Goal: Answer question/provide support: Share knowledge or assist other users

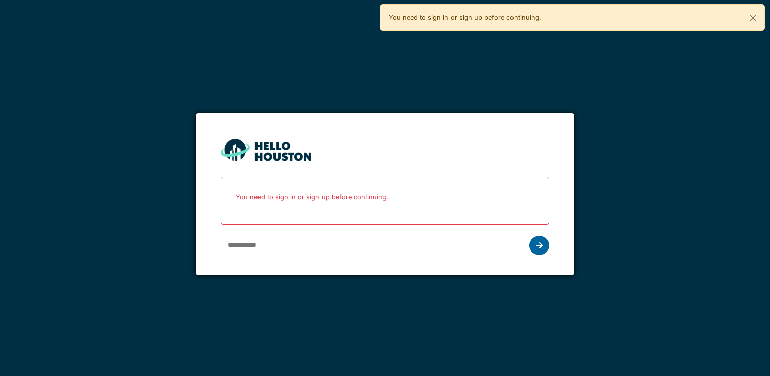
type input "**********"
click at [542, 245] on icon at bounding box center [539, 245] width 7 height 8
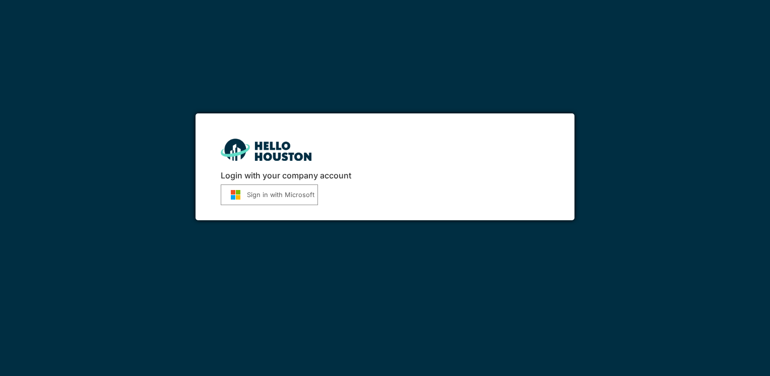
click at [262, 199] on button "Sign in with Microsoft" at bounding box center [269, 194] width 97 height 21
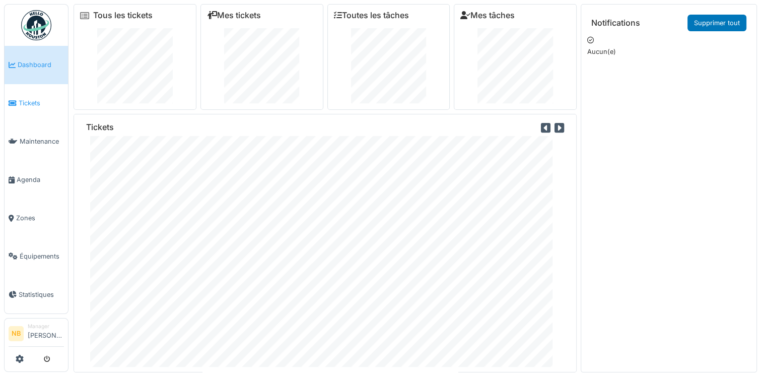
click at [27, 107] on link "Tickets" at bounding box center [36, 103] width 63 height 38
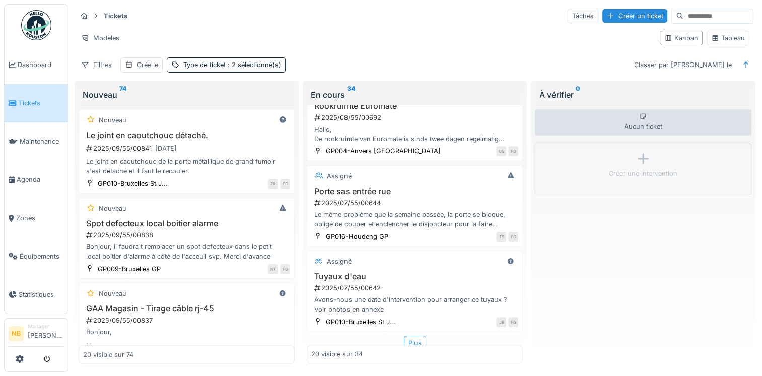
scroll to position [8, 0]
click at [409, 336] on div "Plus" at bounding box center [415, 343] width 22 height 15
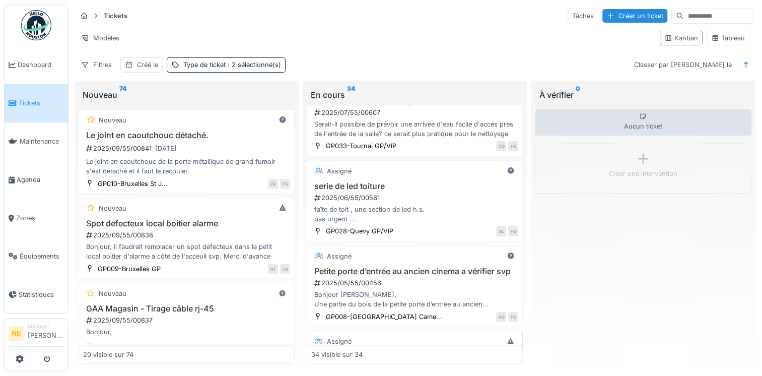
scroll to position [2053, 0]
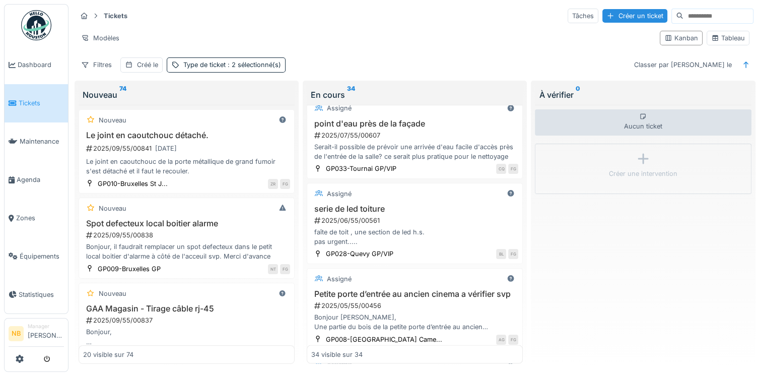
click at [434, 227] on div "faîte de toit , une section de led h.s. pas urgent....." at bounding box center [414, 236] width 207 height 19
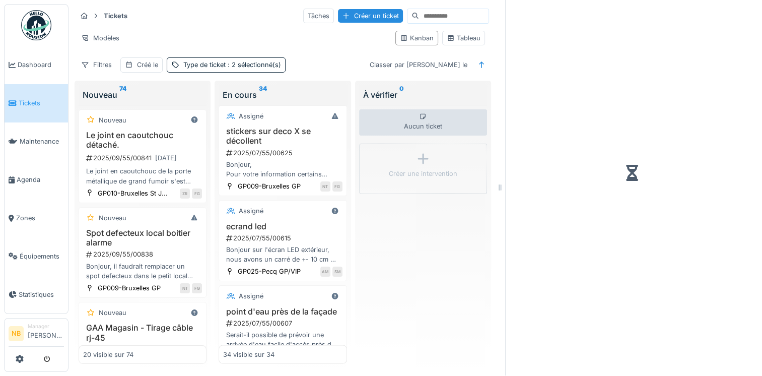
scroll to position [2341, 0]
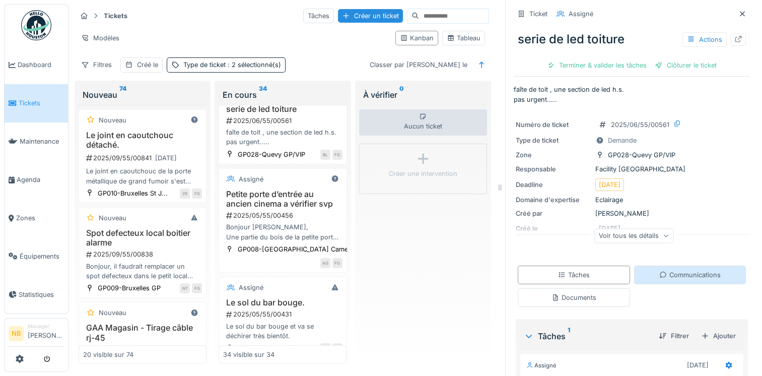
click at [667, 270] on div "Communications" at bounding box center [690, 275] width 61 height 10
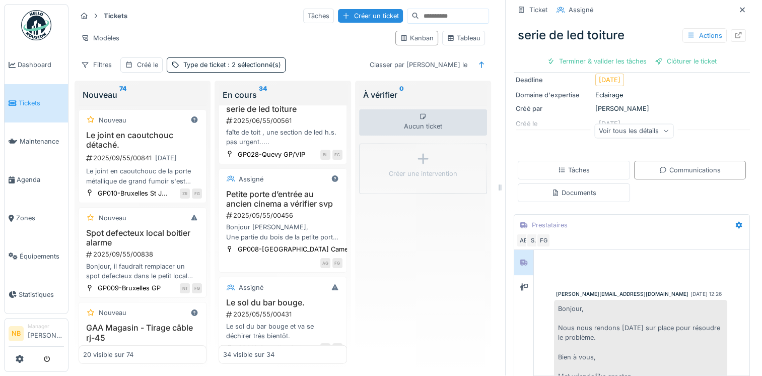
scroll to position [117, 0]
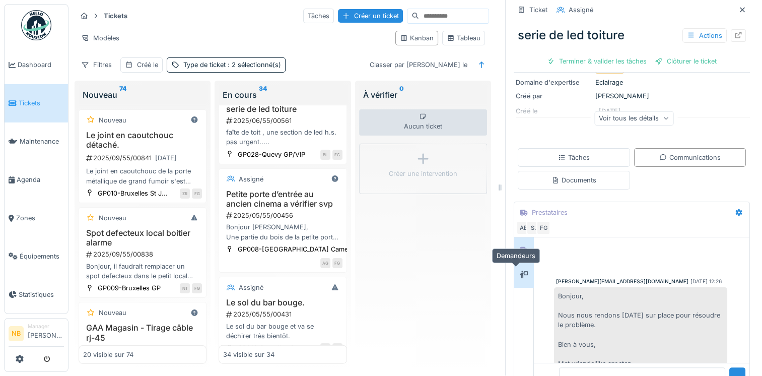
click at [516, 272] on div at bounding box center [523, 275] width 15 height 13
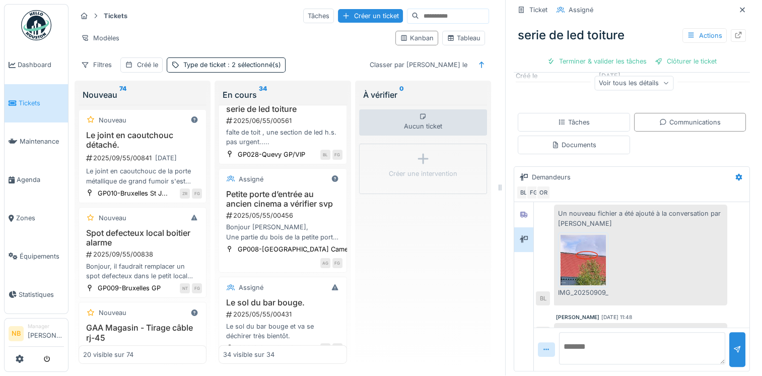
scroll to position [99, 0]
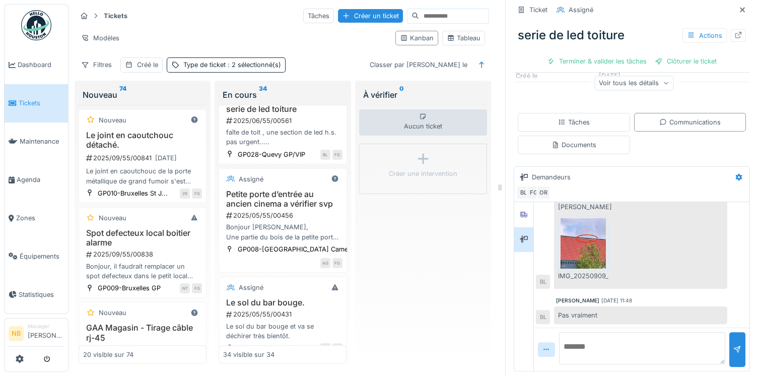
click at [577, 332] on textarea at bounding box center [642, 348] width 166 height 32
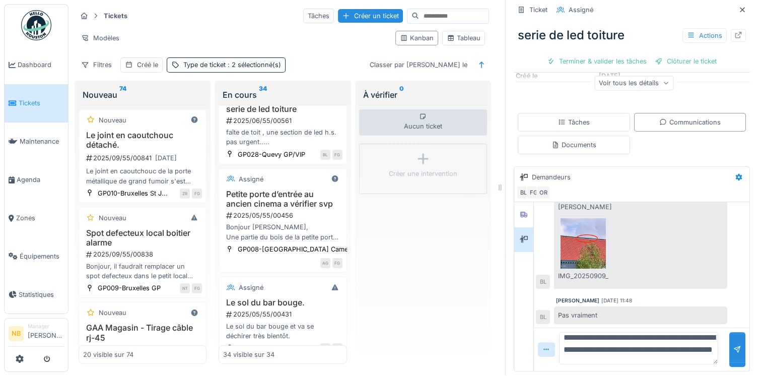
scroll to position [0, 0]
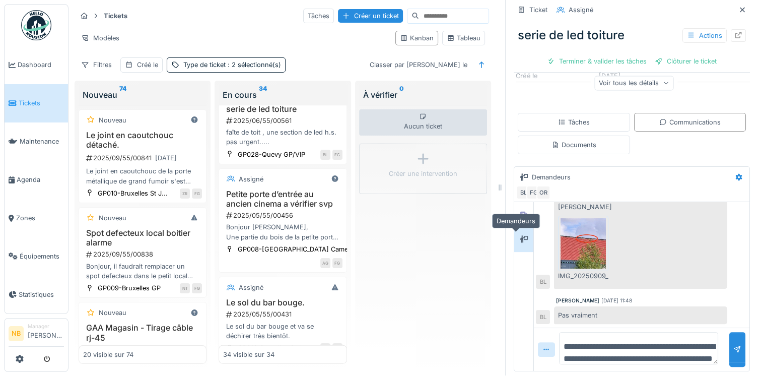
click at [523, 227] on div at bounding box center [523, 239] width 19 height 25
click at [520, 211] on div at bounding box center [524, 215] width 8 height 10
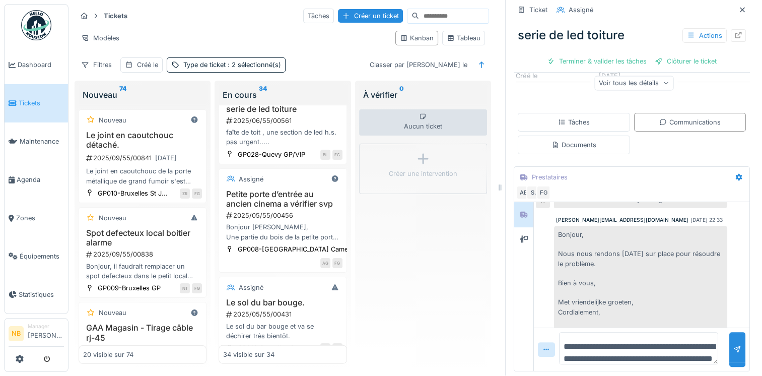
scroll to position [2200, 0]
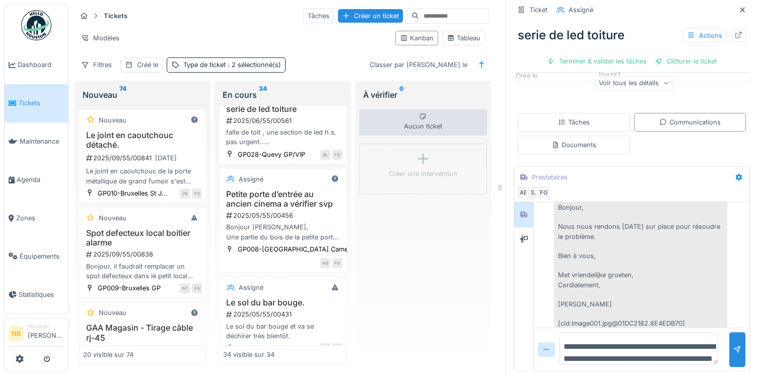
drag, startPoint x: 671, startPoint y: 342, endPoint x: 671, endPoint y: 348, distance: 6.5
click at [671, 342] on textarea "**********" at bounding box center [638, 348] width 159 height 32
click at [678, 353] on textarea "**********" at bounding box center [638, 348] width 159 height 32
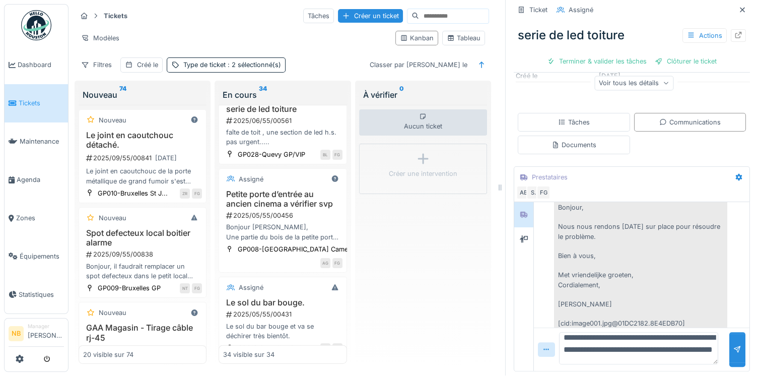
type textarea "**********"
click at [536, 238] on div "Bonjour, Nous nous rendons aujourd’hui sur place pour résoudre le problème. Bie…" at bounding box center [631, 309] width 191 height 221
click at [520, 234] on div at bounding box center [523, 239] width 15 height 13
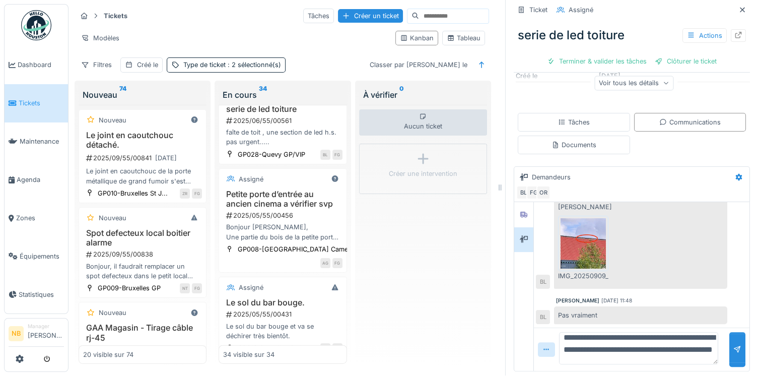
click at [711, 345] on div "**********" at bounding box center [642, 348] width 216 height 43
click at [730, 348] on div at bounding box center [738, 349] width 16 height 35
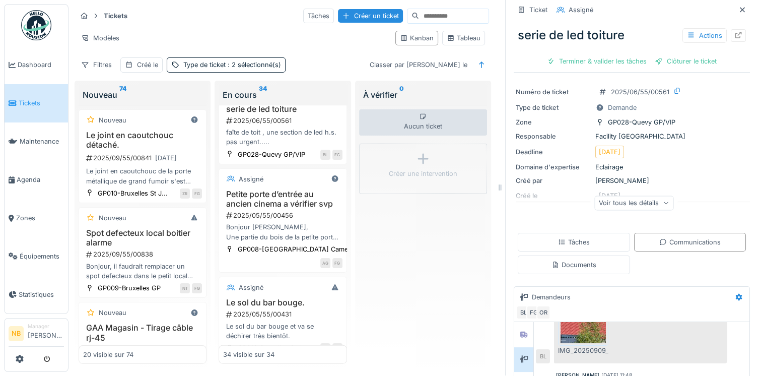
scroll to position [0, 0]
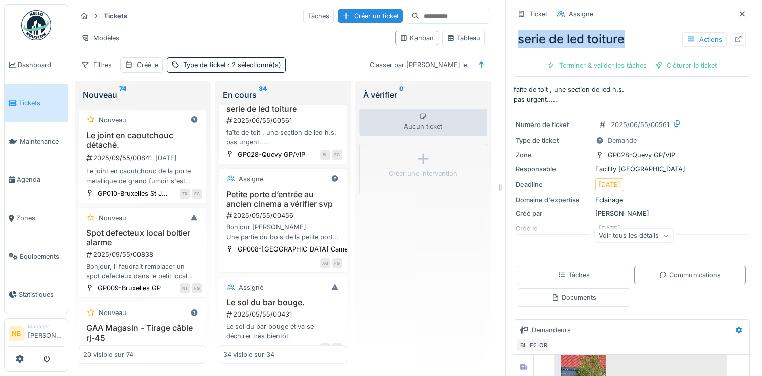
drag, startPoint x: 510, startPoint y: 29, endPoint x: 629, endPoint y: 37, distance: 119.2
click at [629, 37] on div "serie de led toiture Actions" at bounding box center [632, 39] width 236 height 26
copy div "serie de led toiture"
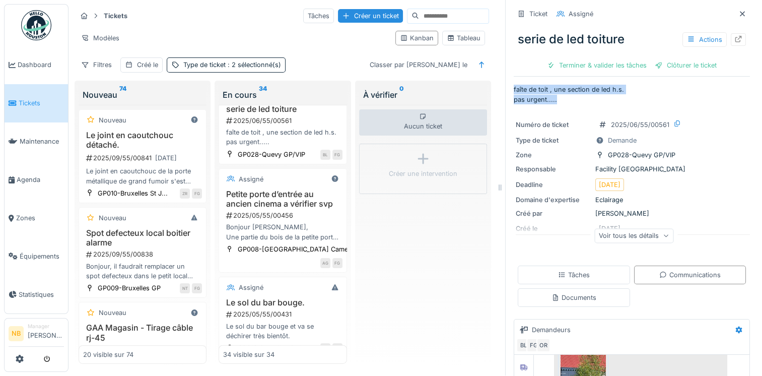
drag, startPoint x: 505, startPoint y: 80, endPoint x: 556, endPoint y: 91, distance: 51.6
click at [556, 91] on div "Ticket Assigné serie de led toiture Actions Terminer & valider les tâches Clôtu…" at bounding box center [631, 187] width 253 height 376
copy p "faîte de toit , une section de led h.s. pas urgent....."
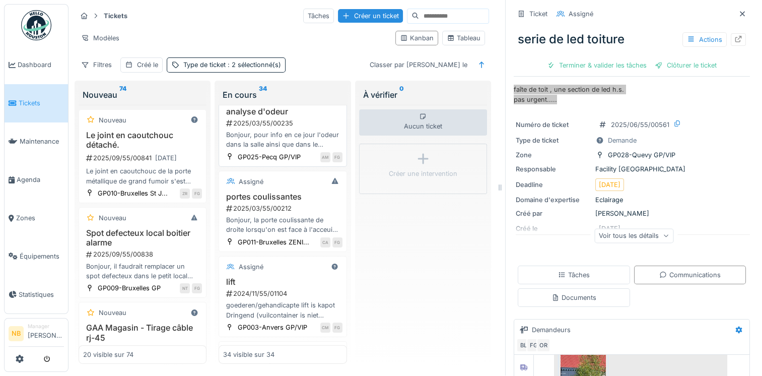
scroll to position [2694, 0]
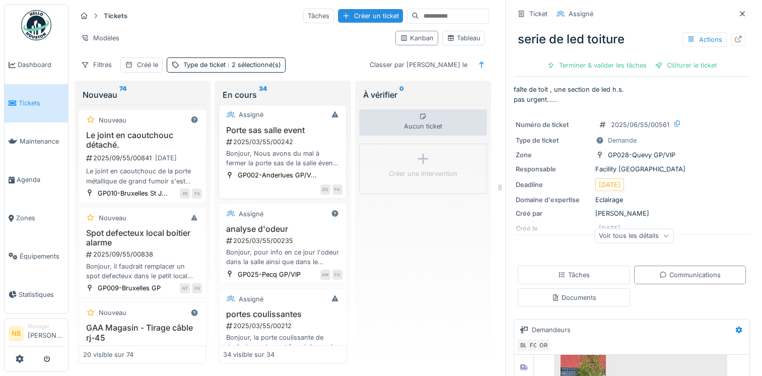
click at [310, 147] on div "2025/03/55/00242" at bounding box center [283, 142] width 117 height 10
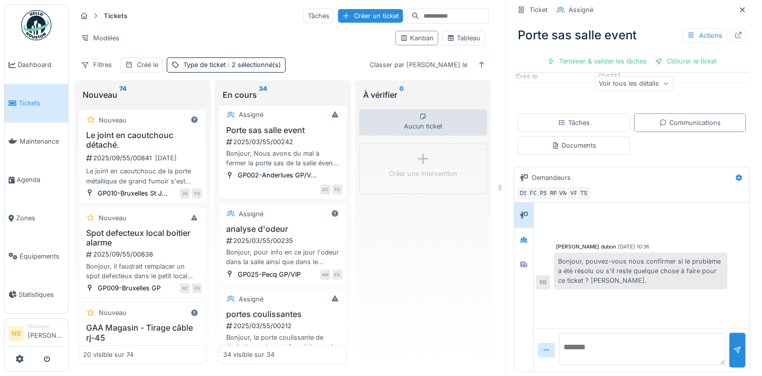
scroll to position [153, 0]
click at [520, 260] on icon at bounding box center [524, 263] width 8 height 7
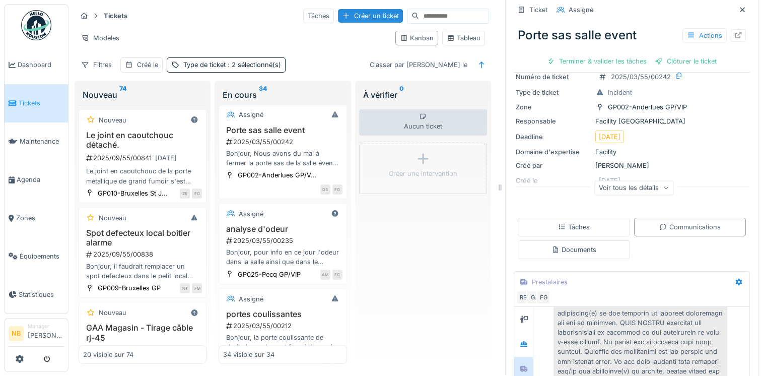
scroll to position [35, 0]
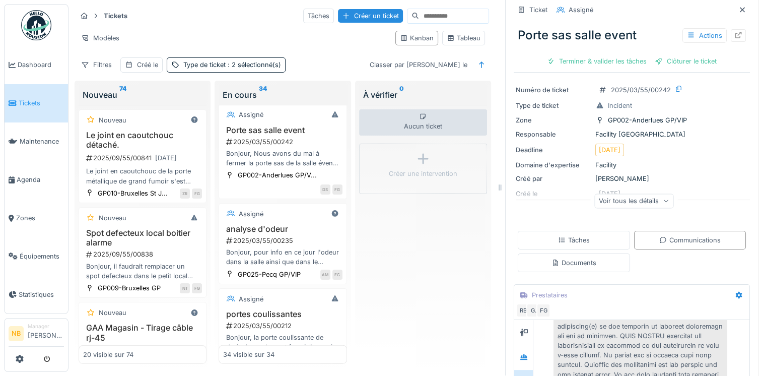
click at [615, 193] on div "Voir tous les détails" at bounding box center [634, 200] width 79 height 15
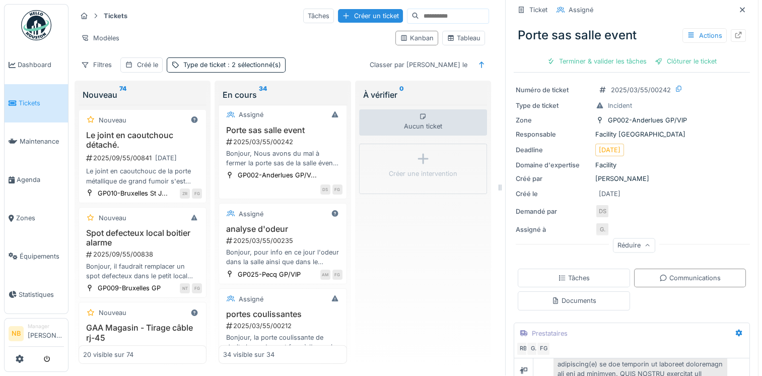
scroll to position [153, 0]
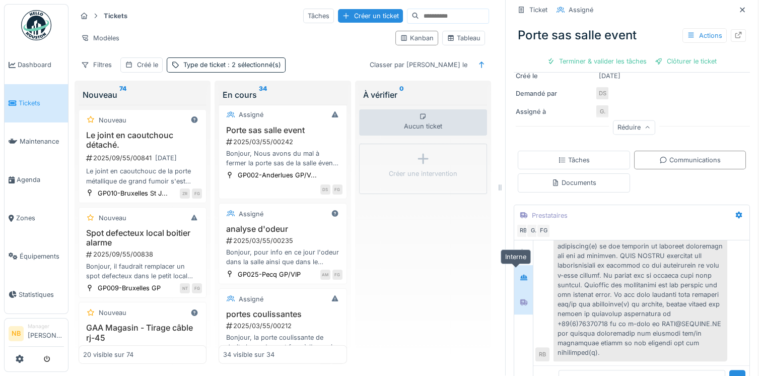
click at [520, 275] on icon at bounding box center [523, 278] width 7 height 6
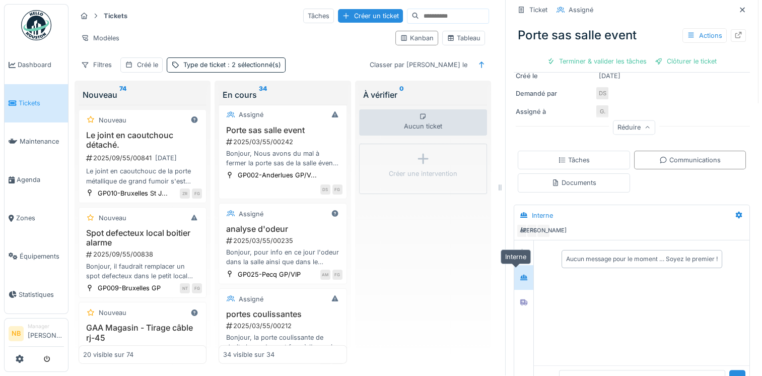
scroll to position [0, 0]
click at [520, 249] on icon at bounding box center [524, 252] width 8 height 7
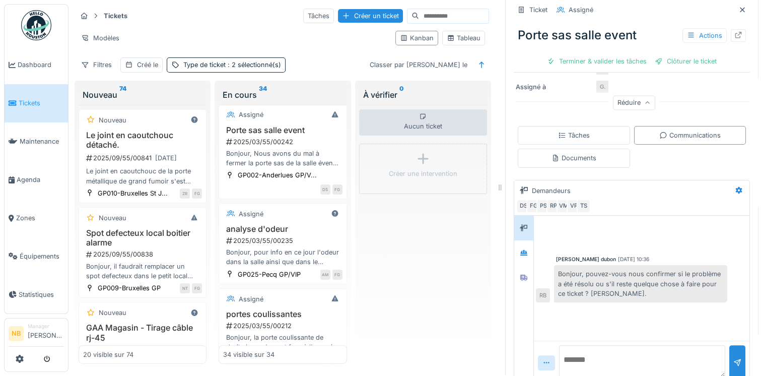
scroll to position [188, 0]
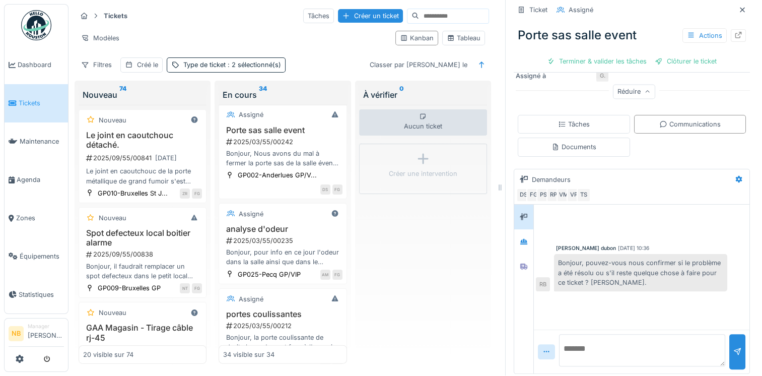
click at [601, 336] on textarea at bounding box center [642, 350] width 166 height 32
click at [520, 261] on div at bounding box center [524, 266] width 8 height 10
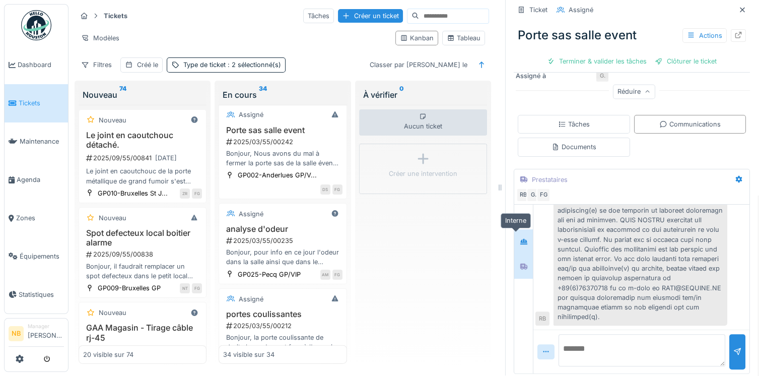
click at [520, 239] on icon at bounding box center [523, 242] width 7 height 6
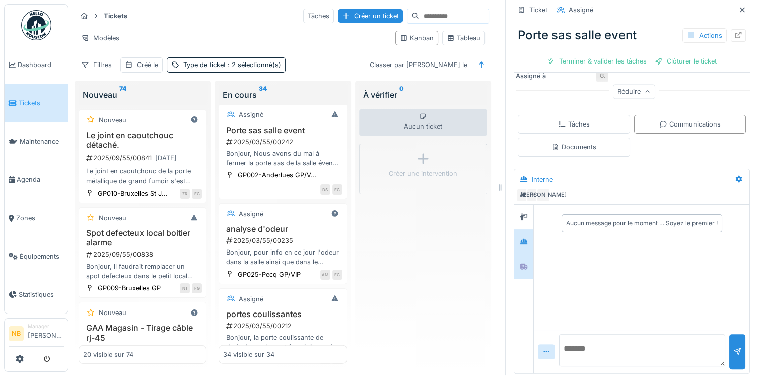
click at [523, 254] on div at bounding box center [523, 266] width 19 height 25
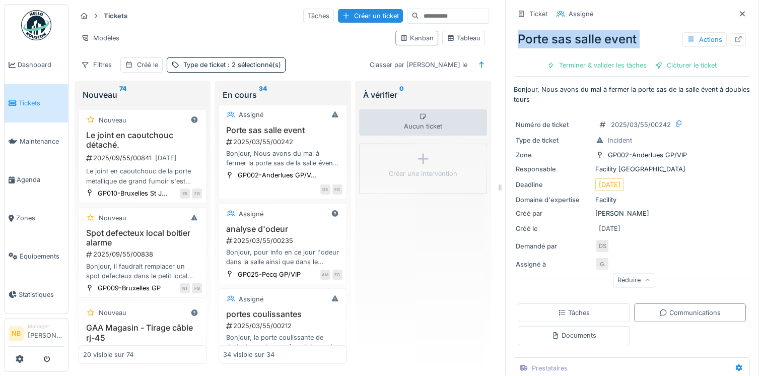
drag, startPoint x: 510, startPoint y: 25, endPoint x: 637, endPoint y: 45, distance: 128.5
click at [637, 45] on div "Porte sas salle event Actions Terminer & valider les tâches Clôturer le ticket" at bounding box center [632, 48] width 236 height 52
copy div "Porte sas salle event Actions Terminer & valider les tâches Clôturer le ticket"
click at [548, 101] on div "Ticket Assigné Porte sas salle event Actions Terminer & valider les tâches Clôt…" at bounding box center [632, 282] width 236 height 567
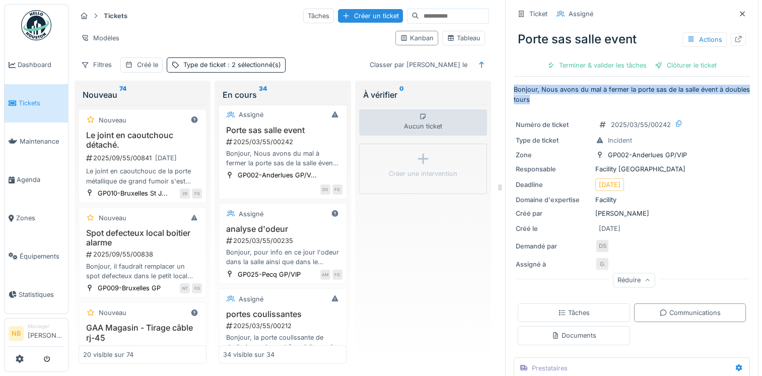
drag, startPoint x: 505, startPoint y: 81, endPoint x: 552, endPoint y: 94, distance: 48.2
click at [552, 94] on div "Ticket Assigné Porte sas salle event Actions Terminer & valider les tâches Clôt…" at bounding box center [631, 187] width 253 height 376
copy p "Bonjour, Nous avons du mal à fermer la porte sas de la salle évent à doubles to…"
click at [669, 213] on div "Numéro de ticket 2025/03/55/00242 Type de ticket Incident Zone GP002-Anderlues …" at bounding box center [632, 201] width 236 height 179
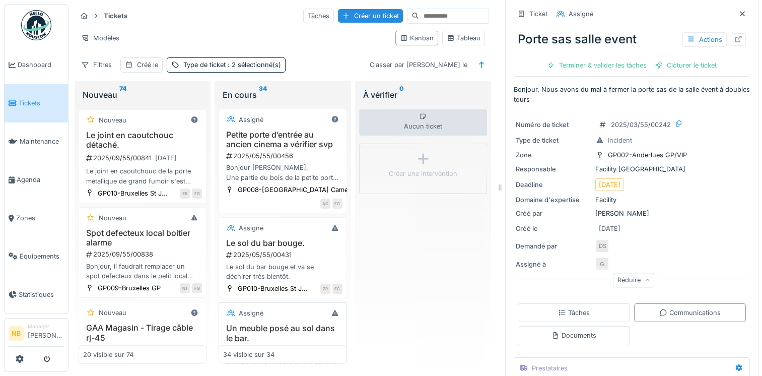
scroll to position [2387, 0]
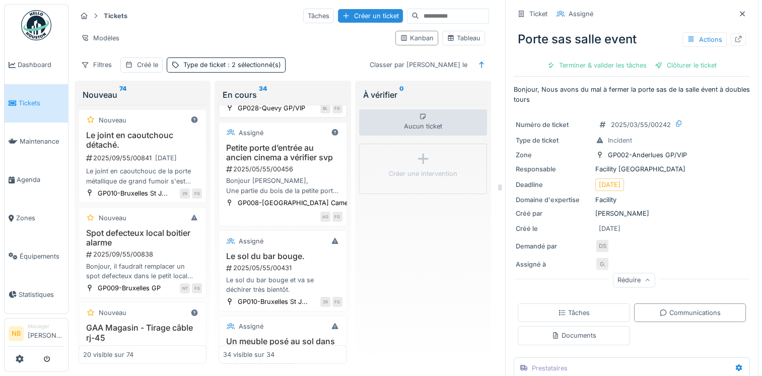
click at [320, 79] on div "2025/06/55/00561" at bounding box center [283, 75] width 117 height 10
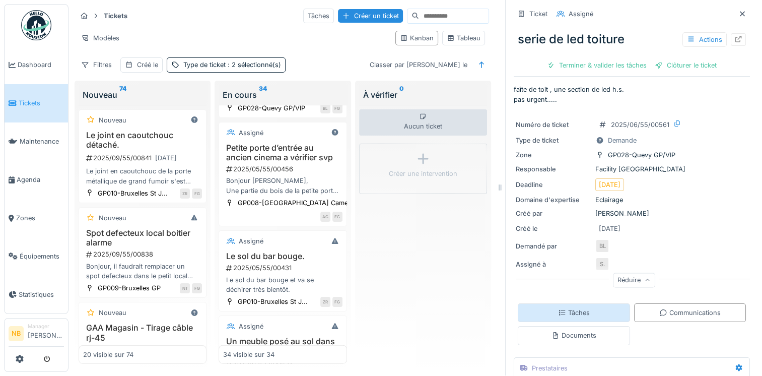
scroll to position [2200, 0]
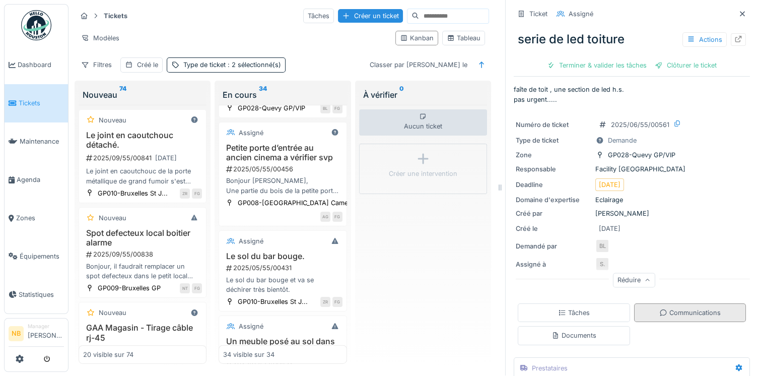
click at [660, 308] on div "Communications" at bounding box center [690, 313] width 61 height 10
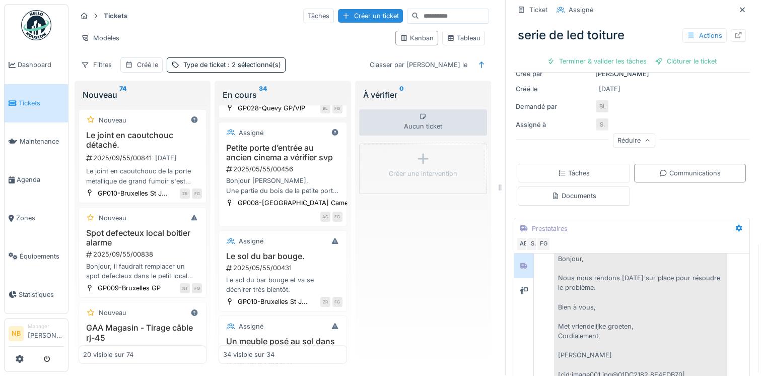
scroll to position [188, 0]
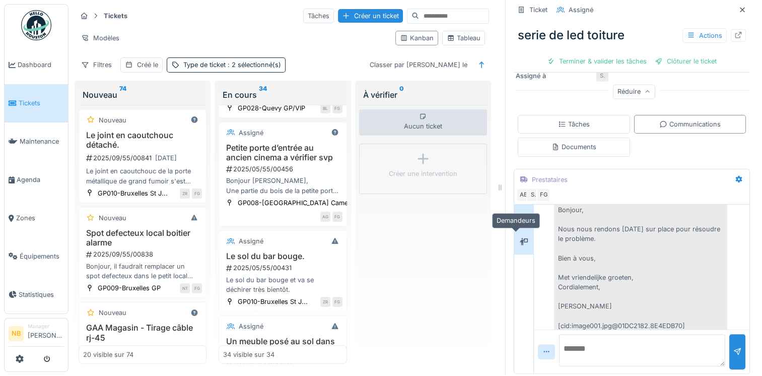
click at [516, 235] on div at bounding box center [523, 241] width 15 height 13
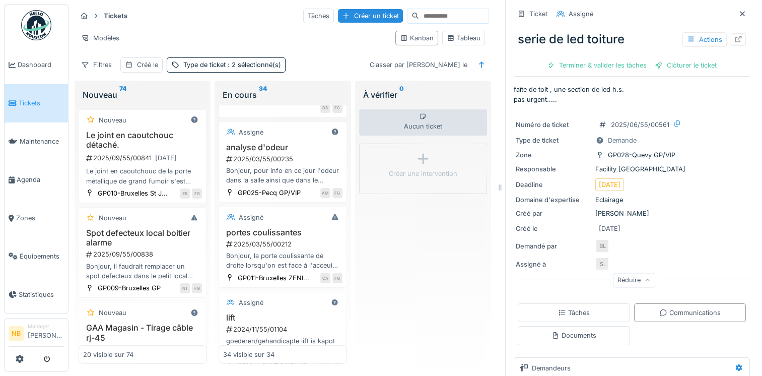
scroll to position [2858, 0]
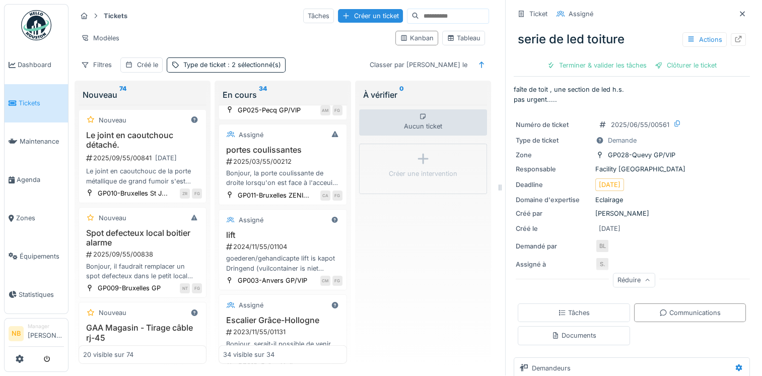
click at [441, 296] on div "Aucun ticket Créer une intervention" at bounding box center [423, 234] width 128 height 259
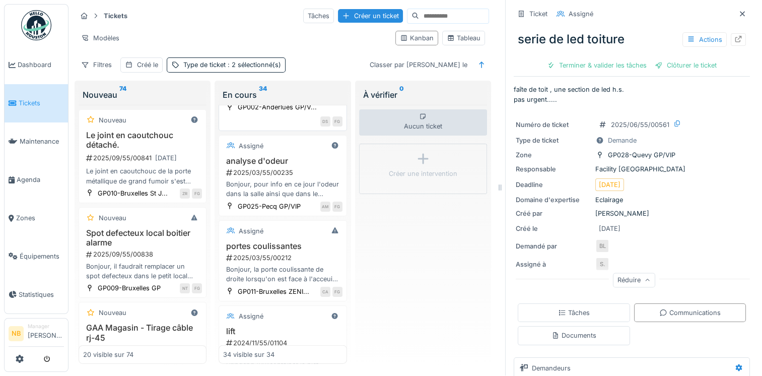
scroll to position [2740, 0]
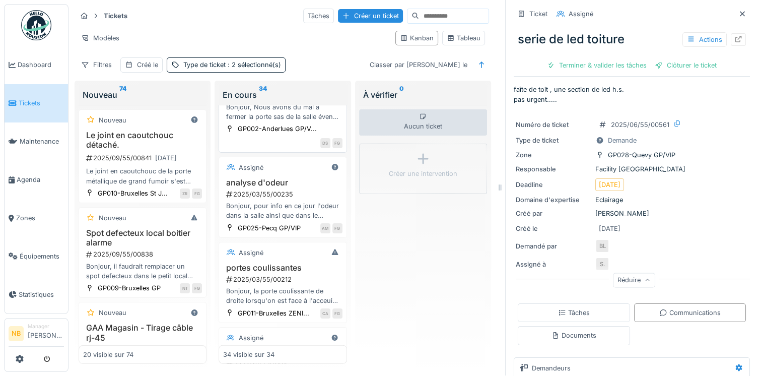
click at [298, 75] on div "Assigné" at bounding box center [282, 68] width 119 height 13
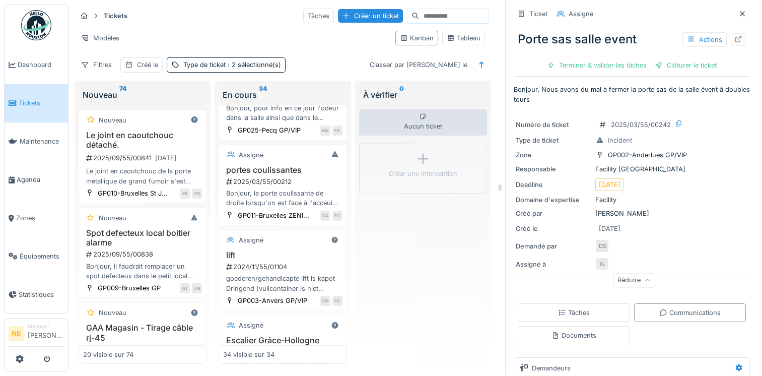
scroll to position [2858, 0]
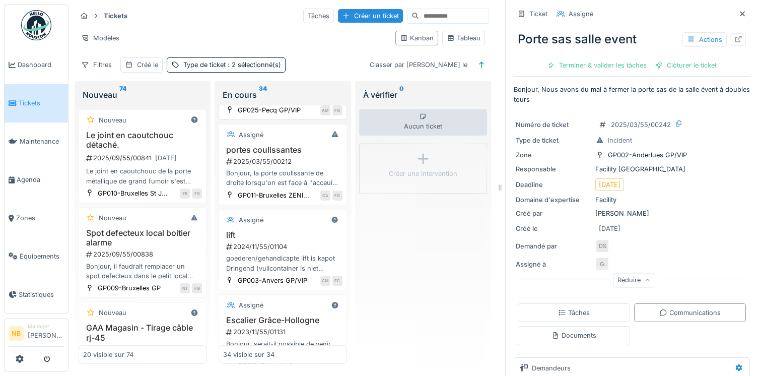
click at [305, 103] on div "analyse d'odeur 2025/03/55/00235 Bonjour, pour info en ce jour l'odeur dans la …" at bounding box center [282, 81] width 119 height 43
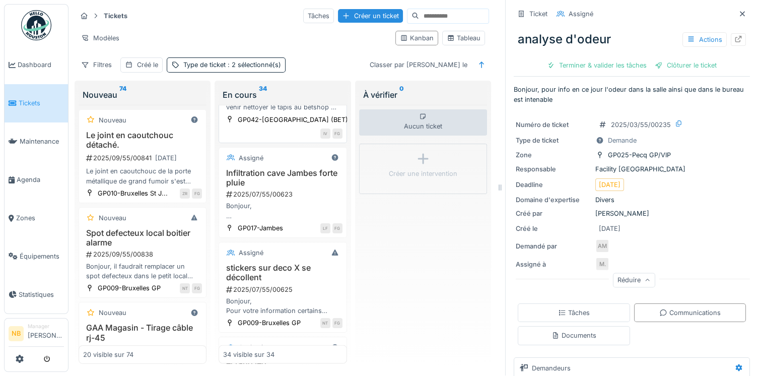
scroll to position [1800, 0]
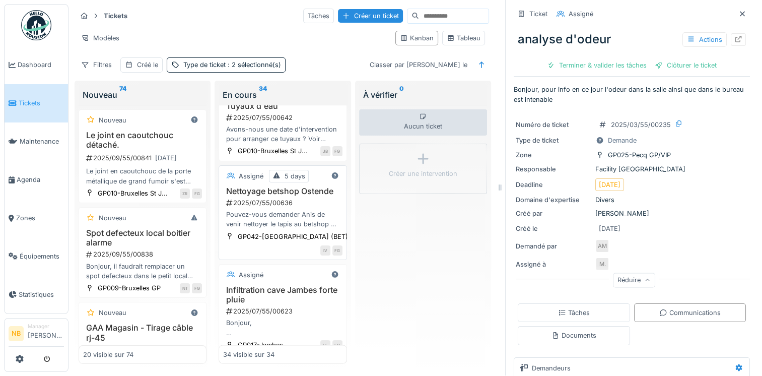
click at [312, 196] on h3 "Nettoyage betshop Ostende" at bounding box center [282, 191] width 119 height 10
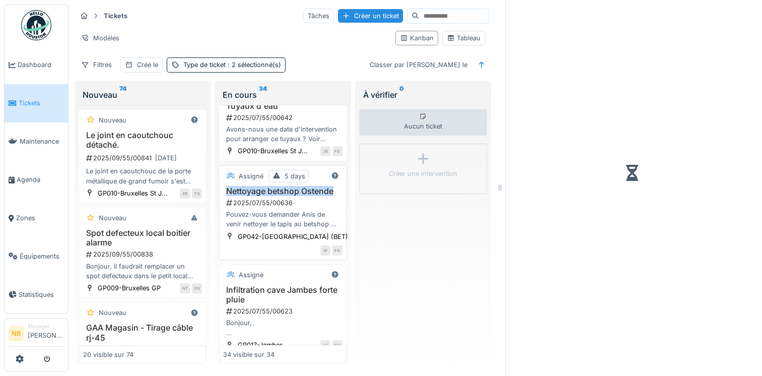
drag, startPoint x: 224, startPoint y: 267, endPoint x: 268, endPoint y: 277, distance: 45.1
click at [268, 196] on h3 "Nettoyage betshop Ostende" at bounding box center [282, 191] width 119 height 10
copy h3 "Nettoyage betshop Ostende"
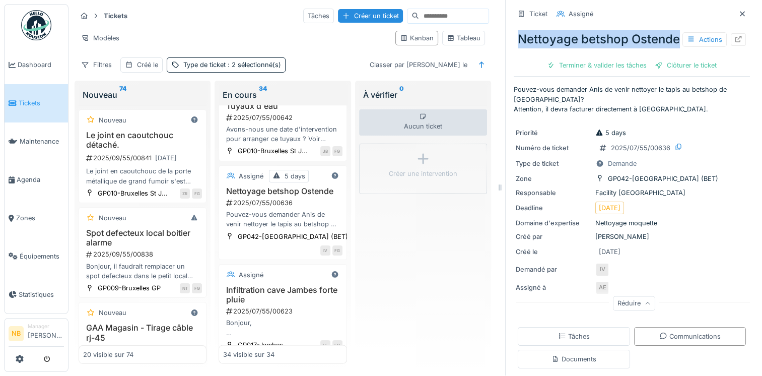
drag, startPoint x: 510, startPoint y: 30, endPoint x: 561, endPoint y: 46, distance: 52.9
click at [561, 46] on div "Nettoyage betshop Ostende Actions" at bounding box center [632, 39] width 236 height 26
copy div "Nettoyage betshop Ostende"
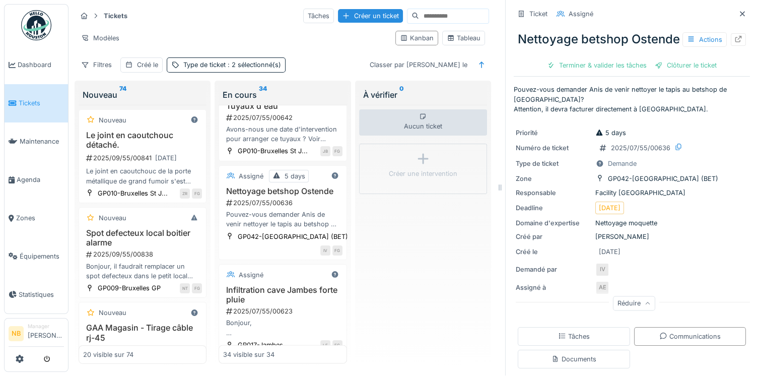
click at [663, 114] on p "Pouvez-vous demander Anis de venir nettoyer le tapis au betshop de Ostende? Att…" at bounding box center [632, 99] width 236 height 29
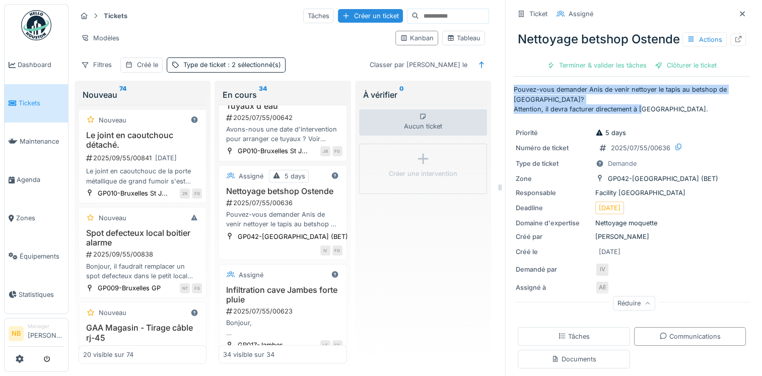
drag, startPoint x: 506, startPoint y: 97, endPoint x: 677, endPoint y: 119, distance: 172.8
click at [677, 114] on p "Pouvez-vous demander Anis de venir nettoyer le tapis au betshop de Ostende? Att…" at bounding box center [632, 99] width 236 height 29
copy p "Pouvez-vous demander Anis de venir nettoyer le tapis au betshop de Ostende? Att…"
click at [701, 136] on div "Priorité 5 days Numéro de ticket 2025/07/55/00636 Type de ticket Demande Zone G…" at bounding box center [632, 218] width 236 height 193
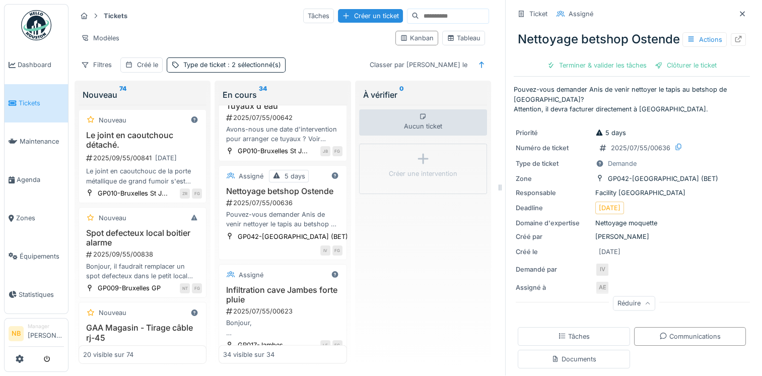
click at [460, 270] on div "Aucun ticket Créer une intervention" at bounding box center [423, 234] width 128 height 259
click at [441, 245] on div "Aucun ticket Créer une intervention" at bounding box center [423, 234] width 128 height 259
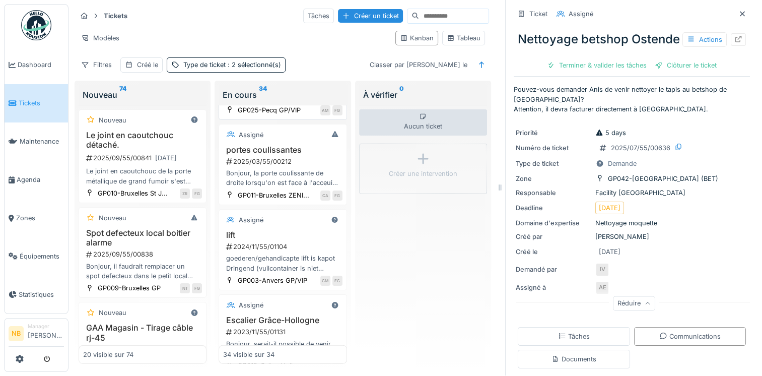
scroll to position [2740, 0]
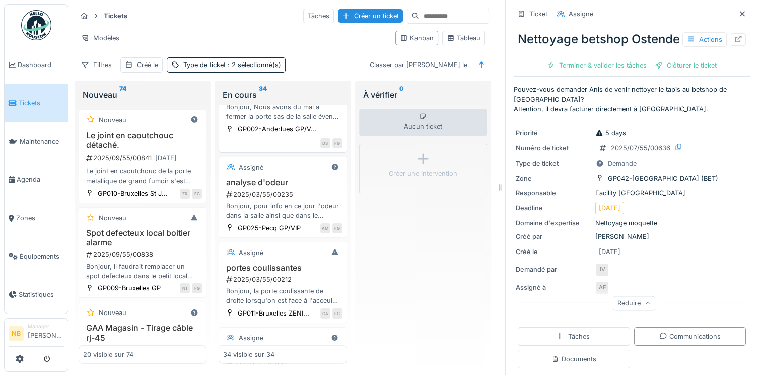
click at [306, 100] on div "2025/03/55/00242" at bounding box center [283, 96] width 117 height 10
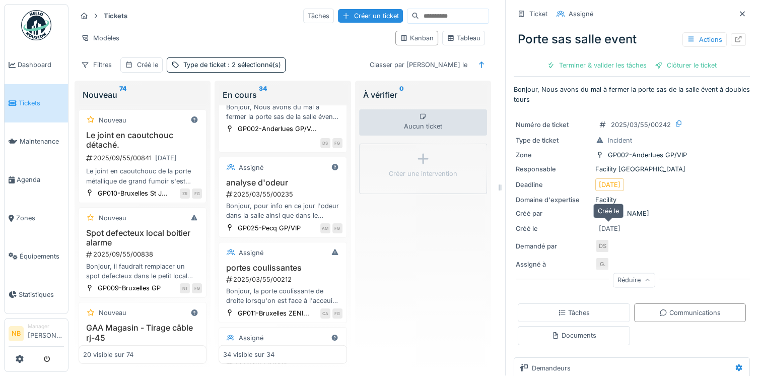
drag, startPoint x: 590, startPoint y: 215, endPoint x: 623, endPoint y: 217, distance: 32.3
click at [621, 224] on div "10/03/2025" at bounding box center [610, 229] width 22 height 10
click at [596, 222] on div "10/03/2025" at bounding box center [610, 228] width 29 height 13
click at [599, 224] on div "10/03/2025" at bounding box center [610, 229] width 22 height 10
click at [624, 224] on div "10/03/2025" at bounding box center [610, 228] width 29 height 13
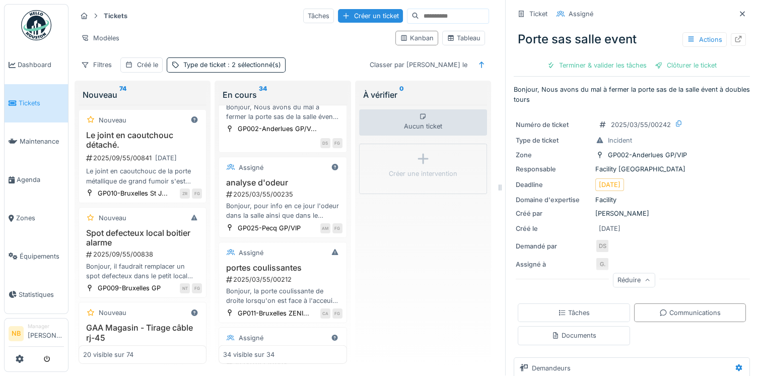
click at [643, 222] on div "Créé le 10/03/2025" at bounding box center [632, 228] width 232 height 13
drag, startPoint x: 592, startPoint y: 219, endPoint x: 619, endPoint y: 221, distance: 26.8
click at [619, 224] on div "10/03/2025" at bounding box center [610, 229] width 22 height 10
click at [621, 224] on div "10/03/2025" at bounding box center [610, 229] width 22 height 10
click at [311, 100] on div "2025/03/55/00242" at bounding box center [283, 96] width 117 height 10
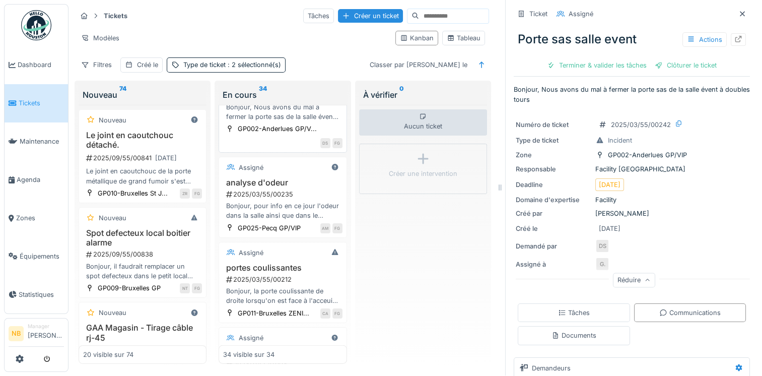
click at [312, 122] on div "Porte sas salle event 2025/03/55/00242 Bonjour, Nous avons du mal à fermer la p…" at bounding box center [282, 100] width 119 height 43
click at [278, 75] on div "Assigné" at bounding box center [282, 68] width 119 height 13
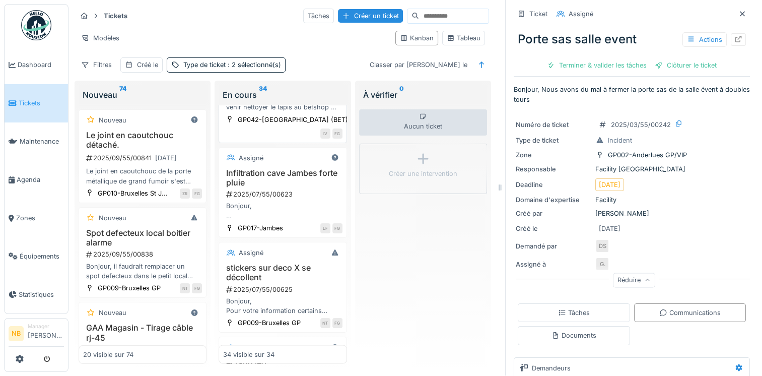
scroll to position [1800, 0]
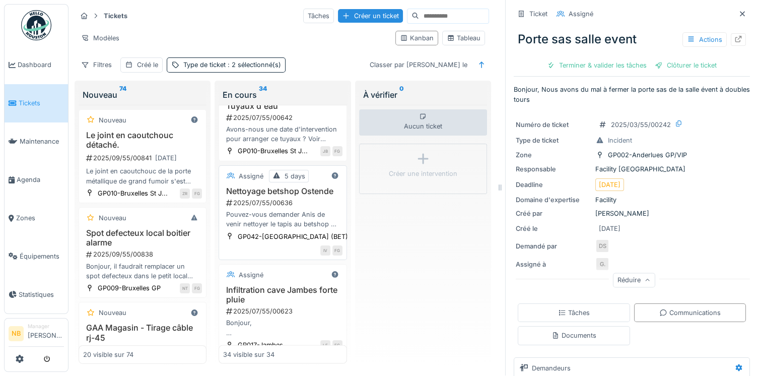
click at [308, 196] on h3 "Nettoyage betshop Ostende" at bounding box center [282, 191] width 119 height 10
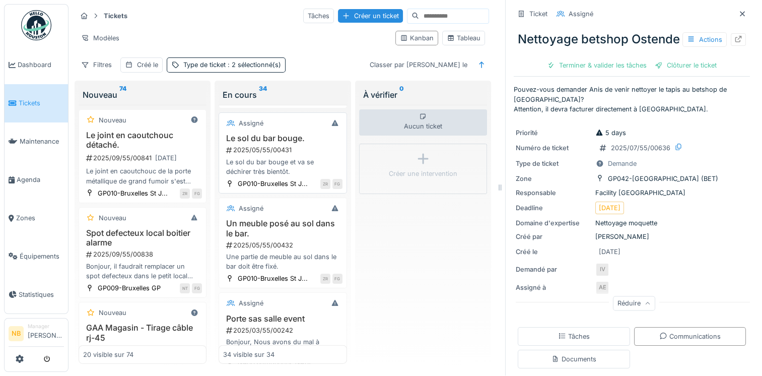
scroll to position [2387, 0]
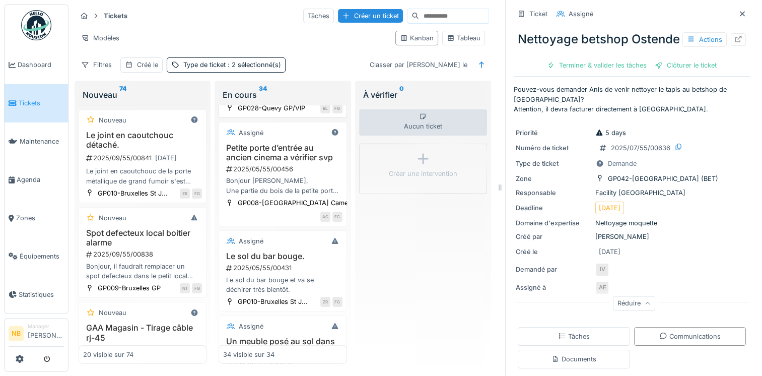
click at [283, 54] on div "Assigné" at bounding box center [282, 47] width 119 height 13
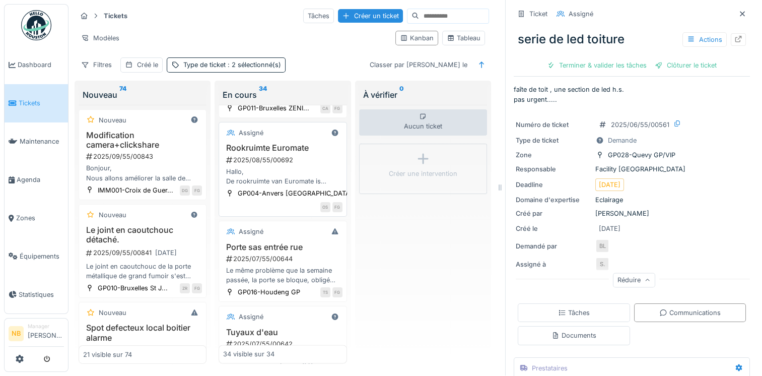
scroll to position [1564, 0]
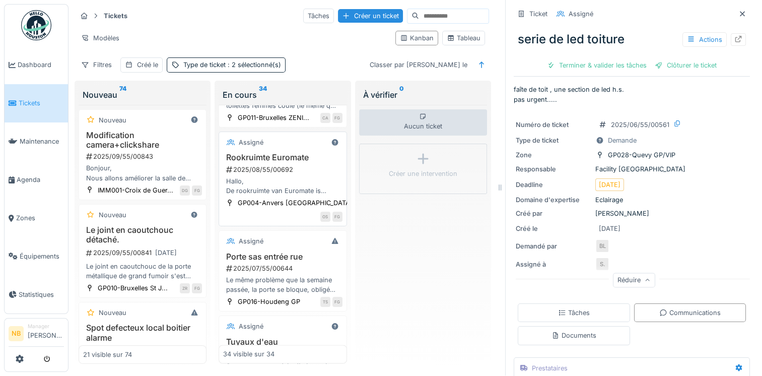
click at [308, 226] on div "Assigné Rookruimte Euromate 2025/08/55/00692 Hallo, De rookruimte van Euromate …" at bounding box center [283, 179] width 128 height 95
click at [292, 149] on div "Assigné" at bounding box center [282, 142] width 119 height 13
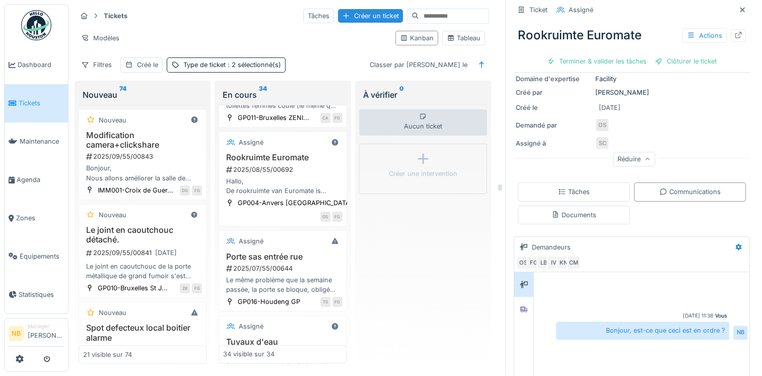
scroll to position [237, 0]
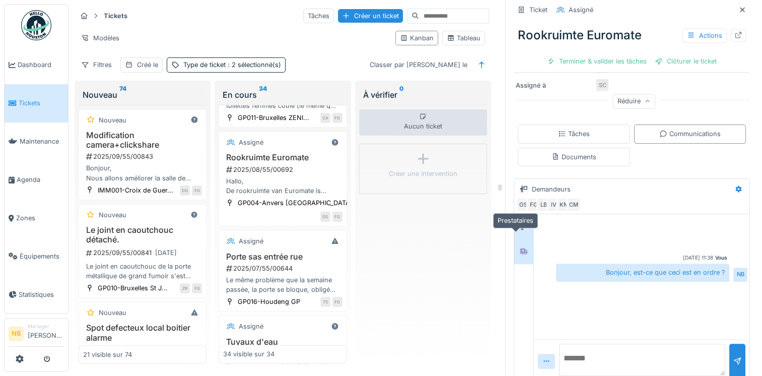
click at [520, 248] on icon at bounding box center [524, 251] width 8 height 7
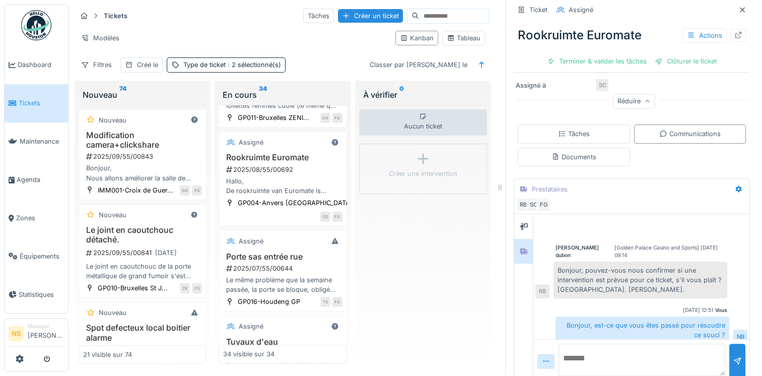
scroll to position [18, 0]
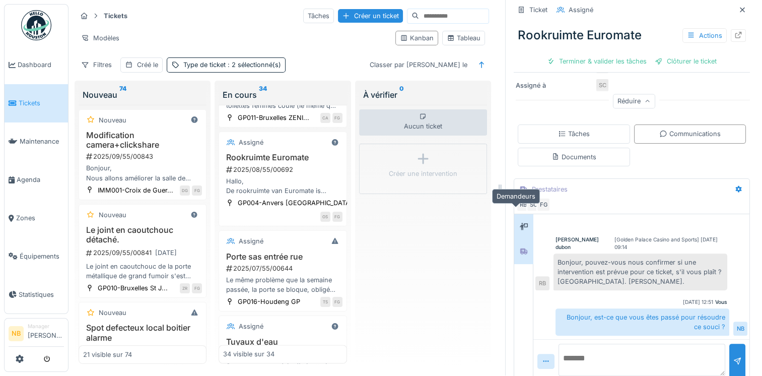
click at [520, 222] on div at bounding box center [524, 227] width 8 height 10
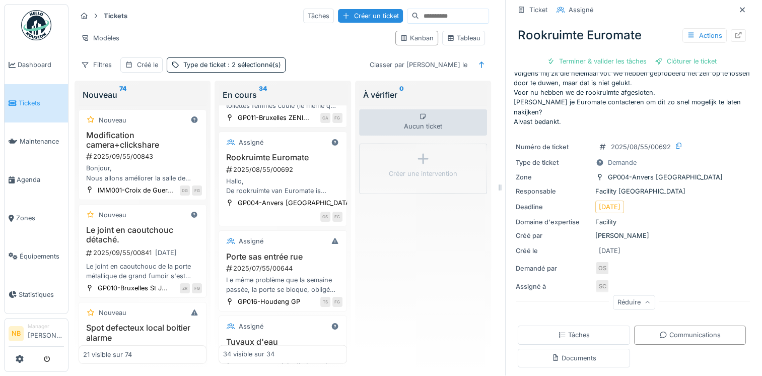
scroll to position [0, 0]
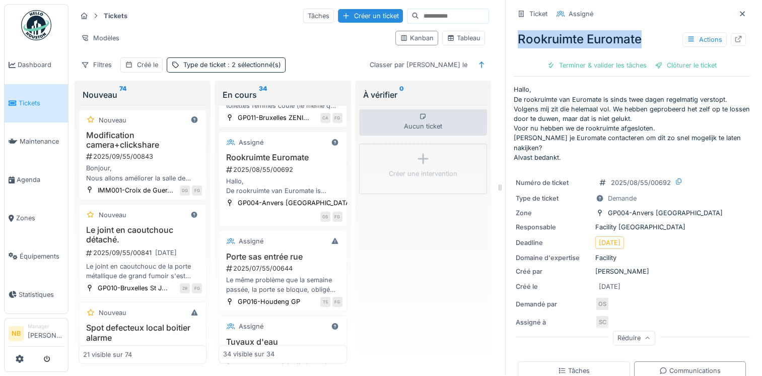
drag, startPoint x: 511, startPoint y: 30, endPoint x: 640, endPoint y: 33, distance: 129.0
click at [640, 33] on div "Rookruimte Euromate Actions" at bounding box center [632, 39] width 236 height 26
copy div "Rookruimte Euromate"
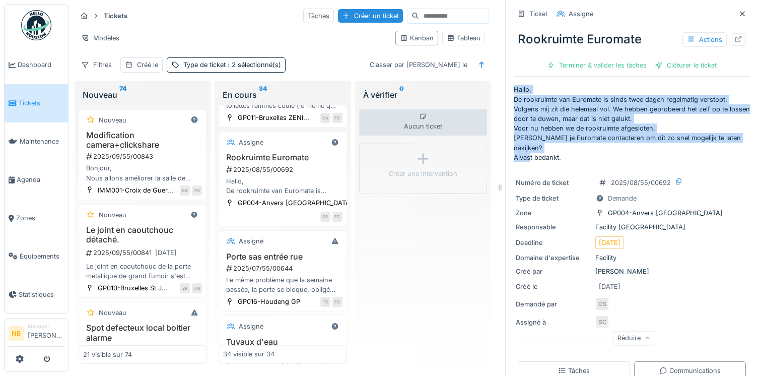
drag, startPoint x: 508, startPoint y: 77, endPoint x: 573, endPoint y: 143, distance: 92.6
click at [573, 143] on p "Hallo, De rookruimte van Euromate is sinds twee dagen regelmatig verstopt. Volg…" at bounding box center [632, 124] width 236 height 78
copy p "Hallo, De rookruimte van Euromate is sinds twee dagen regelmatig verstopt. Volg…"
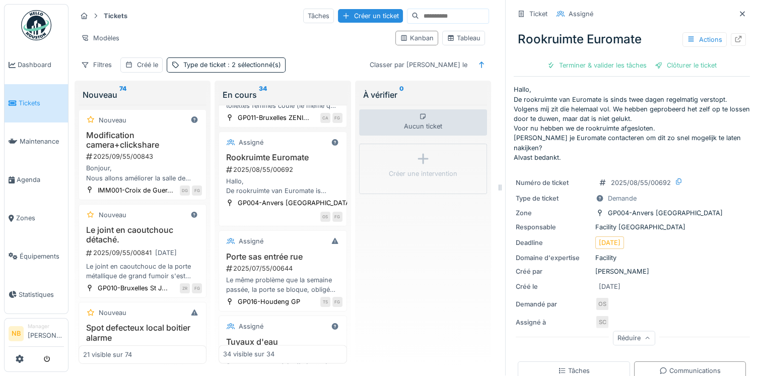
click at [698, 280] on div "Créé le 02/08/2025" at bounding box center [632, 286] width 232 height 13
drag, startPoint x: 603, startPoint y: 172, endPoint x: 657, endPoint y: 175, distance: 54.5
click at [657, 178] on div "2025/08/55/00692" at bounding box center [641, 183] width 60 height 10
click at [675, 179] on icon at bounding box center [679, 182] width 8 height 7
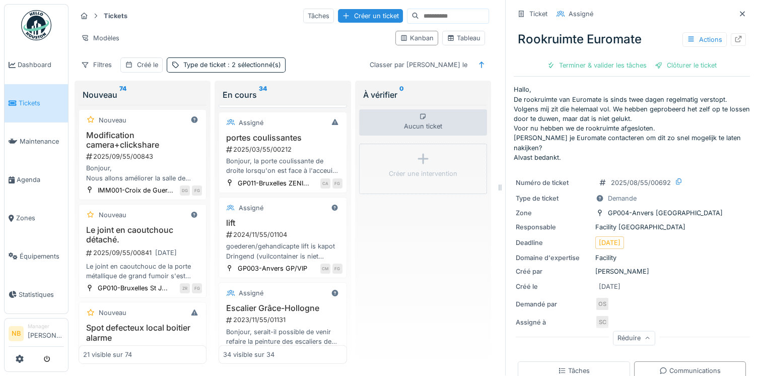
scroll to position [2858, 0]
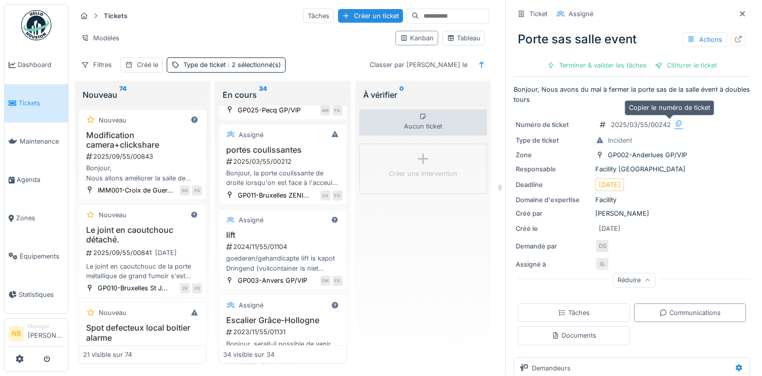
click at [675, 120] on icon at bounding box center [679, 123] width 8 height 7
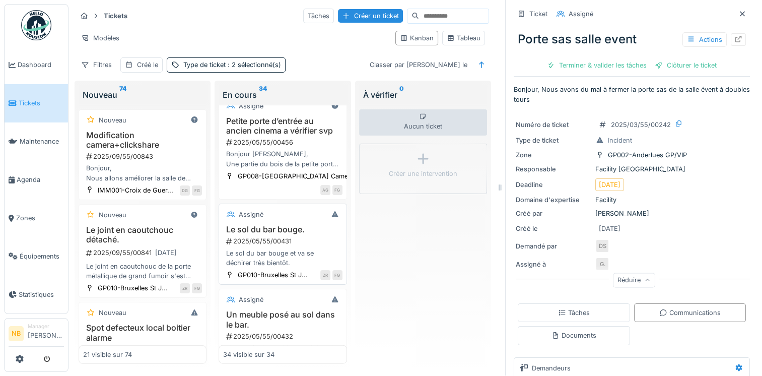
scroll to position [2387, 0]
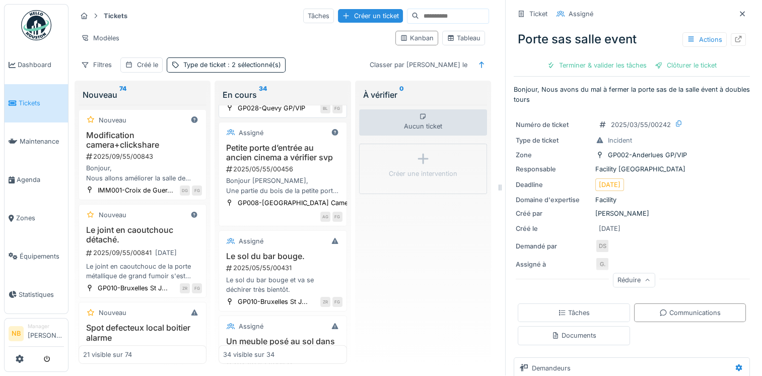
click at [305, 79] on div "2025/06/55/00561" at bounding box center [283, 75] width 117 height 10
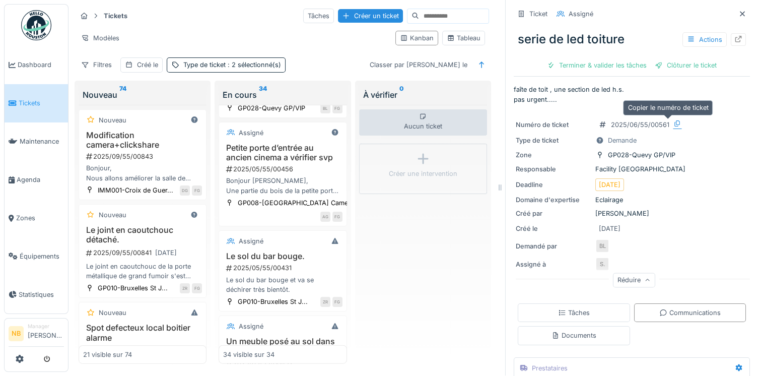
click at [675, 120] on icon at bounding box center [678, 123] width 6 height 7
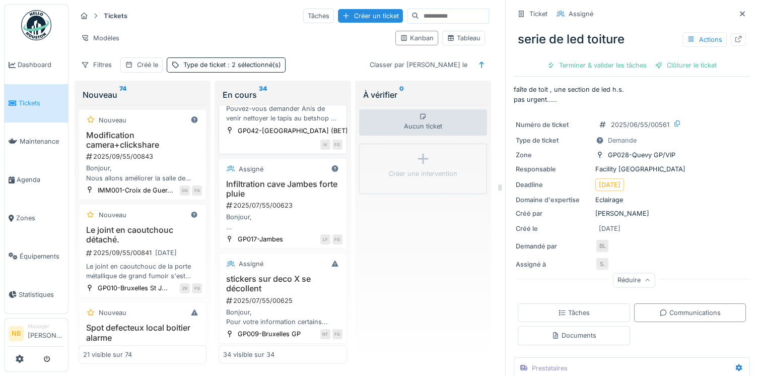
scroll to position [1917, 0]
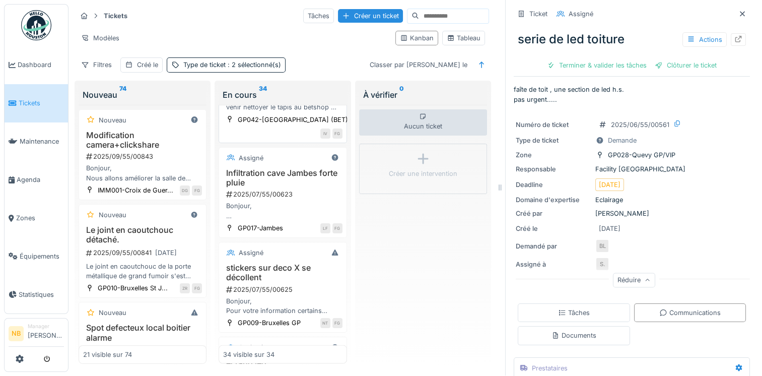
click at [318, 91] on div "2025/07/55/00636" at bounding box center [283, 86] width 117 height 10
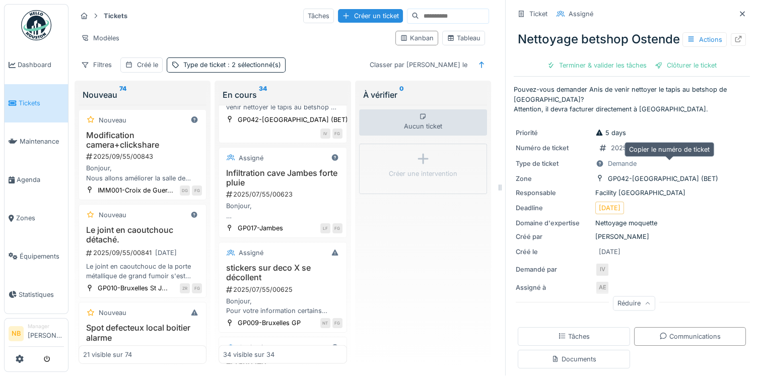
click at [675, 152] on div at bounding box center [679, 147] width 8 height 10
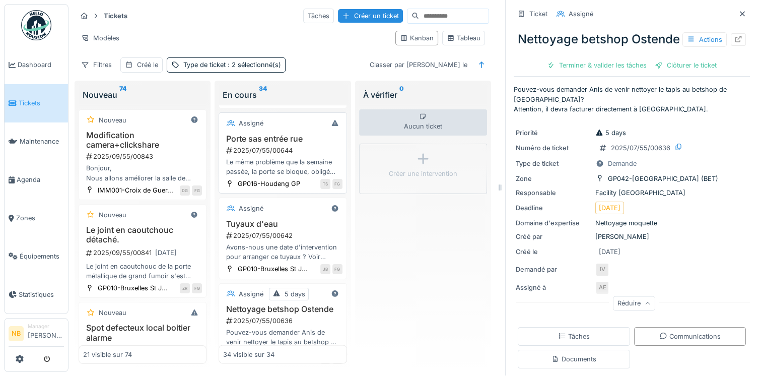
scroll to position [1564, 0]
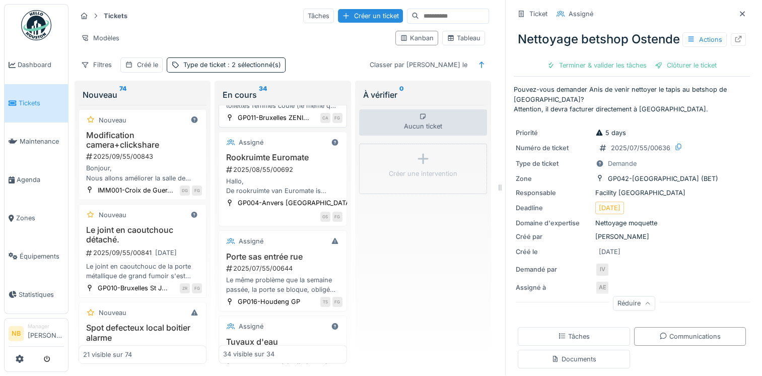
click at [310, 89] on div "2025/08/55/00729" at bounding box center [283, 84] width 117 height 10
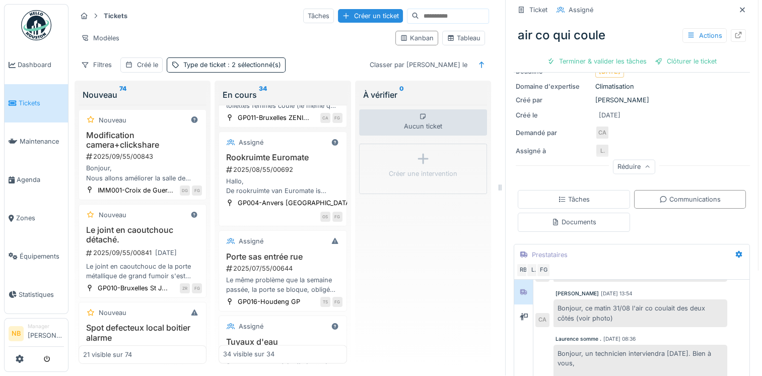
scroll to position [188, 0]
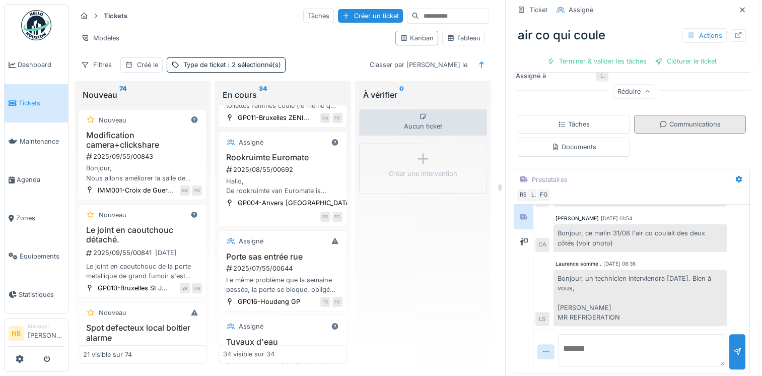
click at [664, 119] on div "Communications" at bounding box center [690, 124] width 61 height 10
click at [604, 336] on textarea at bounding box center [642, 350] width 167 height 32
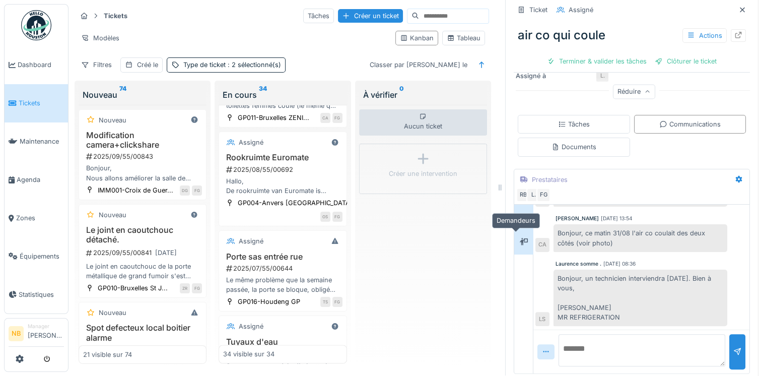
click at [520, 238] on icon at bounding box center [524, 241] width 8 height 7
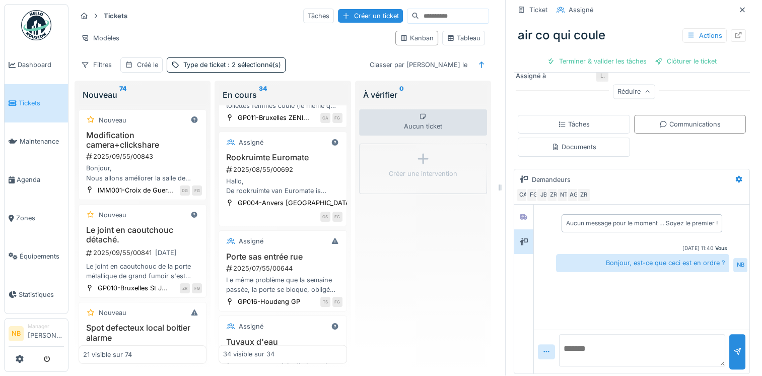
click at [578, 338] on textarea at bounding box center [642, 350] width 166 height 32
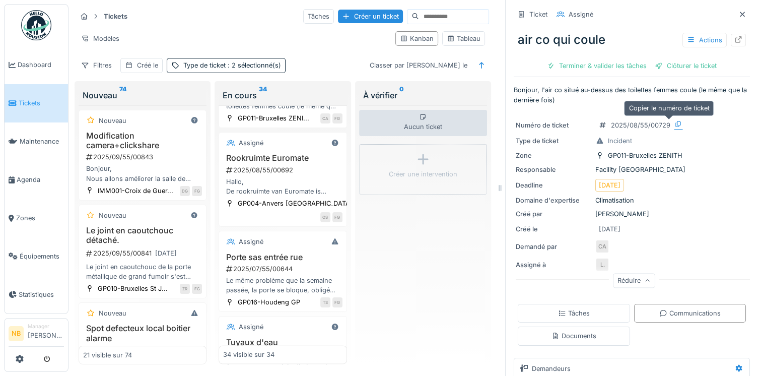
click at [676, 124] on icon at bounding box center [679, 124] width 6 height 7
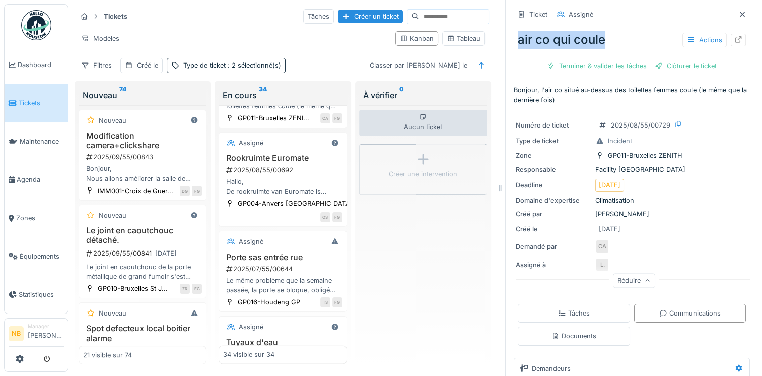
drag, startPoint x: 510, startPoint y: 37, endPoint x: 606, endPoint y: 40, distance: 95.3
click at [606, 40] on div "air co qui coule Actions" at bounding box center [632, 40] width 236 height 26
copy div "air co qui coule"
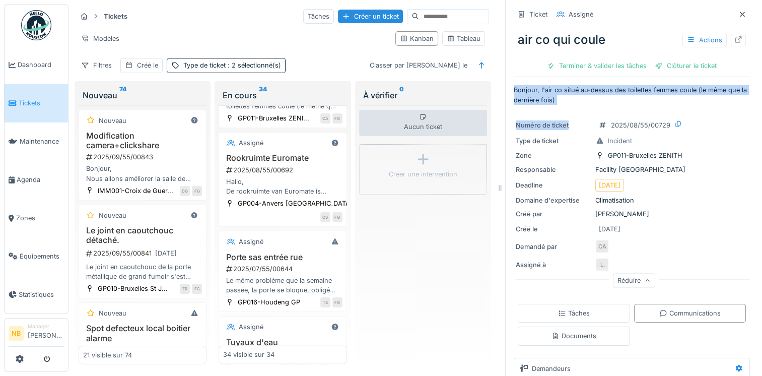
drag, startPoint x: 506, startPoint y: 87, endPoint x: 572, endPoint y: 107, distance: 68.9
click at [572, 107] on div "Ticket Assigné air co qui coule Actions Terminer & valider les tâches Clôturer …" at bounding box center [632, 283] width 236 height 567
click at [568, 100] on p "Bonjour, l'air co situé au-dessus des toilettes femmes coule (le même que la de…" at bounding box center [632, 94] width 236 height 19
click at [517, 88] on p "Bonjour, l'air co situé au-dessus des toilettes femmes coule (le même que la de…" at bounding box center [632, 94] width 236 height 19
drag, startPoint x: 505, startPoint y: 86, endPoint x: 558, endPoint y: 98, distance: 54.3
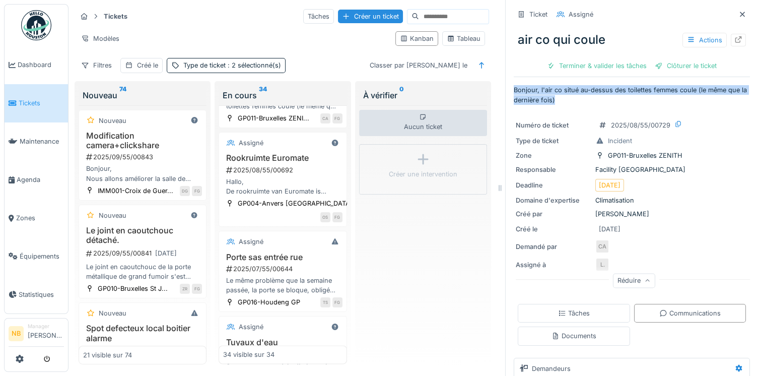
click at [558, 98] on div "Ticket Assigné air co qui coule Actions Terminer & valider les tâches Clôturer …" at bounding box center [631, 188] width 253 height 376
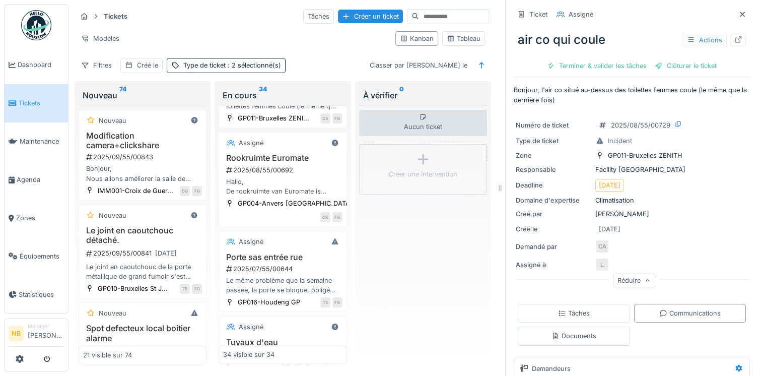
click at [689, 229] on div "Créé le 12/08/2025" at bounding box center [632, 229] width 232 height 13
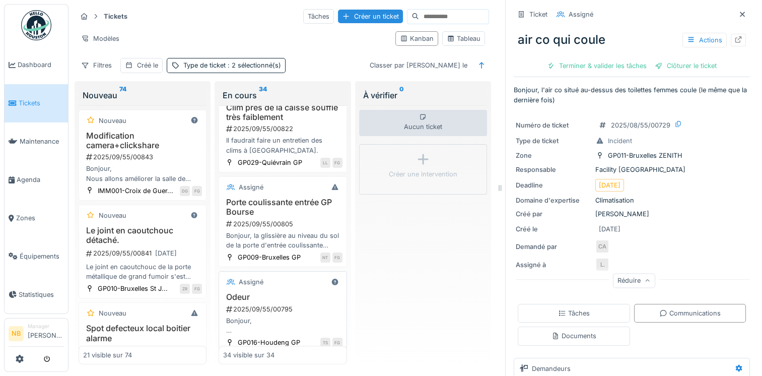
scroll to position [389, 0]
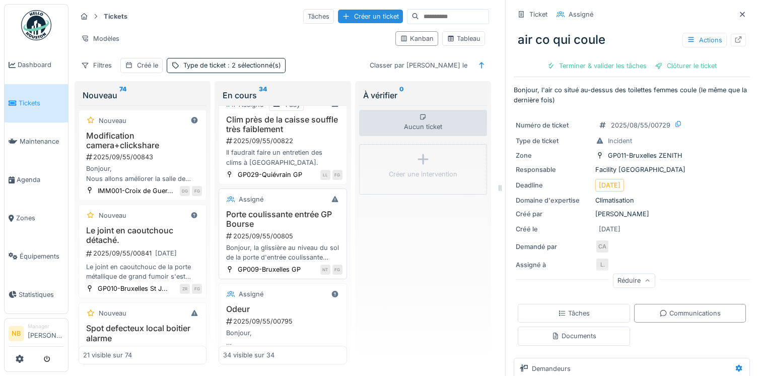
click at [304, 229] on h3 "Porte coulissante entrée GP Bourse" at bounding box center [282, 219] width 119 height 19
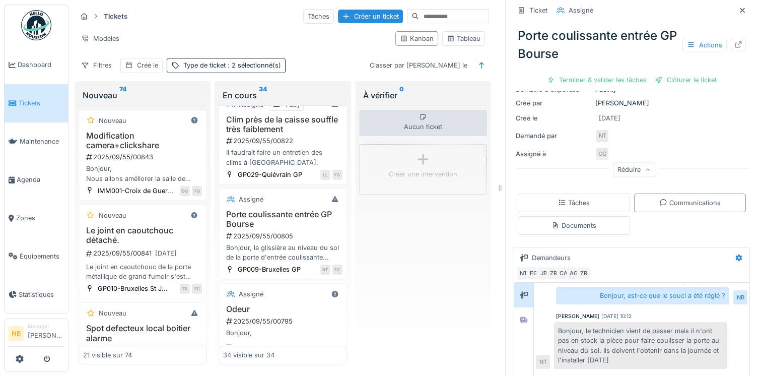
scroll to position [226, 0]
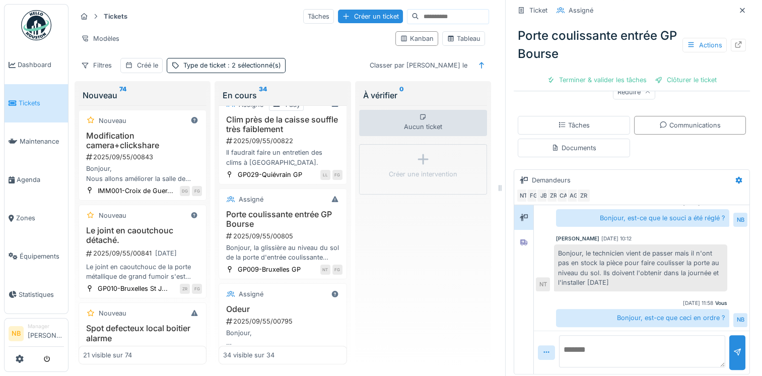
click at [642, 348] on textarea at bounding box center [642, 351] width 166 height 32
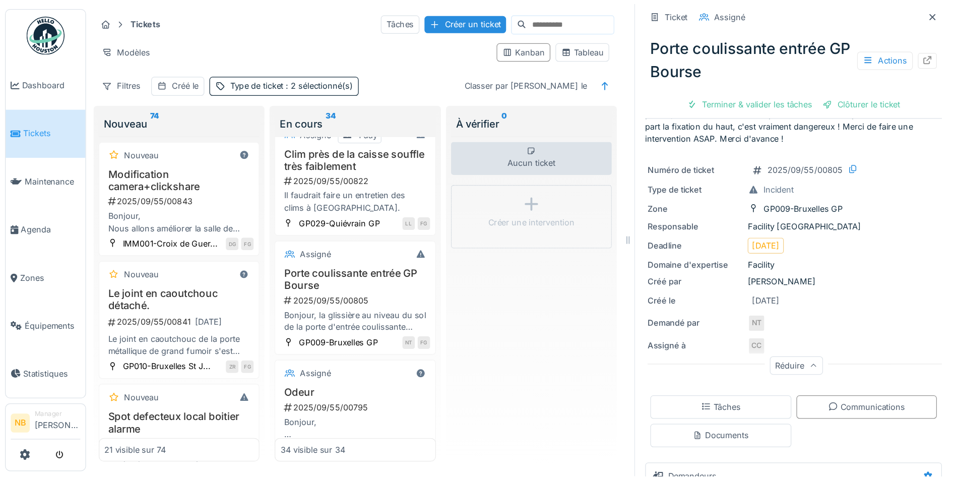
scroll to position [0, 0]
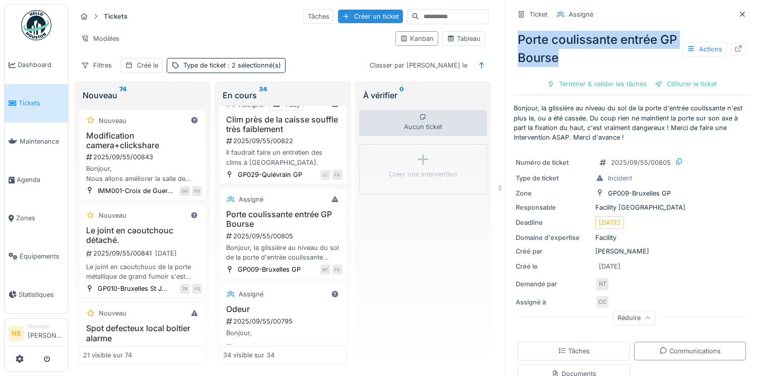
drag, startPoint x: 506, startPoint y: 36, endPoint x: 580, endPoint y: 60, distance: 78.1
click at [580, 60] on div "Porte coulissante entrée GP Bourse Actions" at bounding box center [632, 49] width 236 height 44
click at [675, 162] on icon at bounding box center [679, 161] width 8 height 7
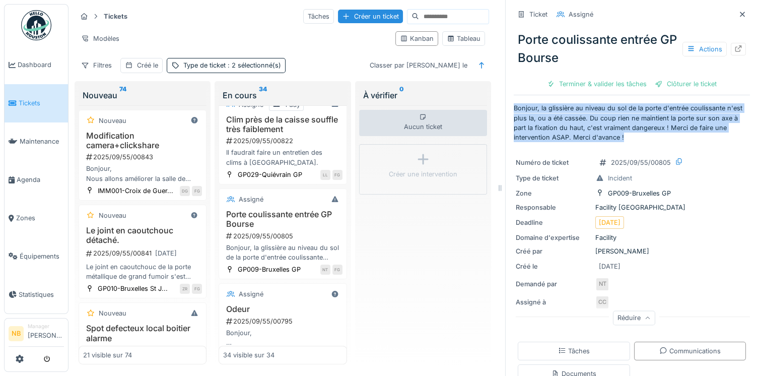
drag, startPoint x: 506, startPoint y: 108, endPoint x: 647, endPoint y: 139, distance: 144.5
click at [647, 139] on p "Bonjour, la glissière au niveau du sol de la porte d'entrée coulissante n'est p…" at bounding box center [632, 122] width 236 height 39
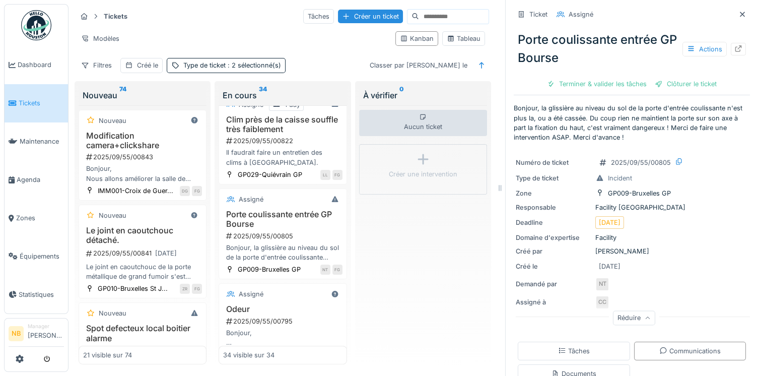
drag, startPoint x: 588, startPoint y: 250, endPoint x: 643, endPoint y: 250, distance: 54.4
click at [643, 250] on div "Créé par Nicolas Tursch" at bounding box center [632, 251] width 232 height 10
click at [602, 248] on div "Créé par Nicolas Tursch" at bounding box center [632, 251] width 232 height 10
click at [600, 249] on div "Créé par Nicolas Tursch" at bounding box center [632, 251] width 232 height 10
click at [600, 250] on div "Créé par Nicolas Tursch" at bounding box center [632, 251] width 232 height 10
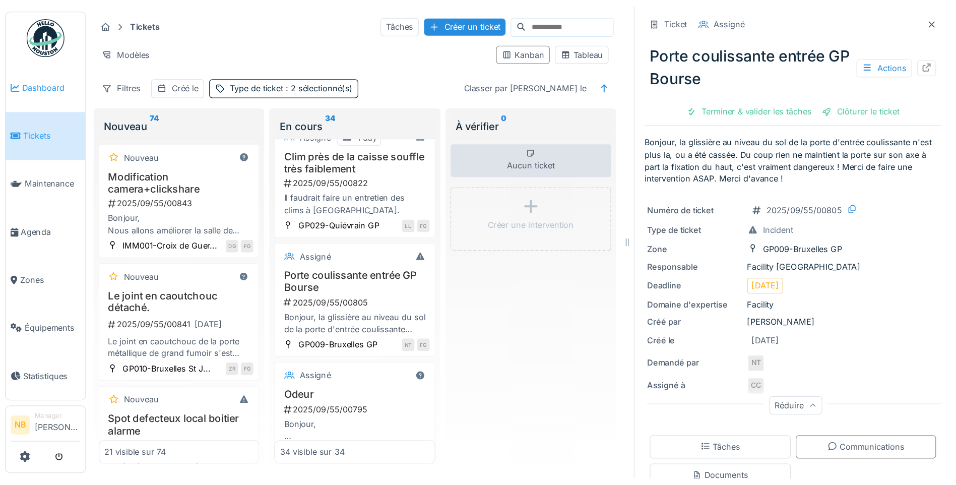
scroll to position [389, 0]
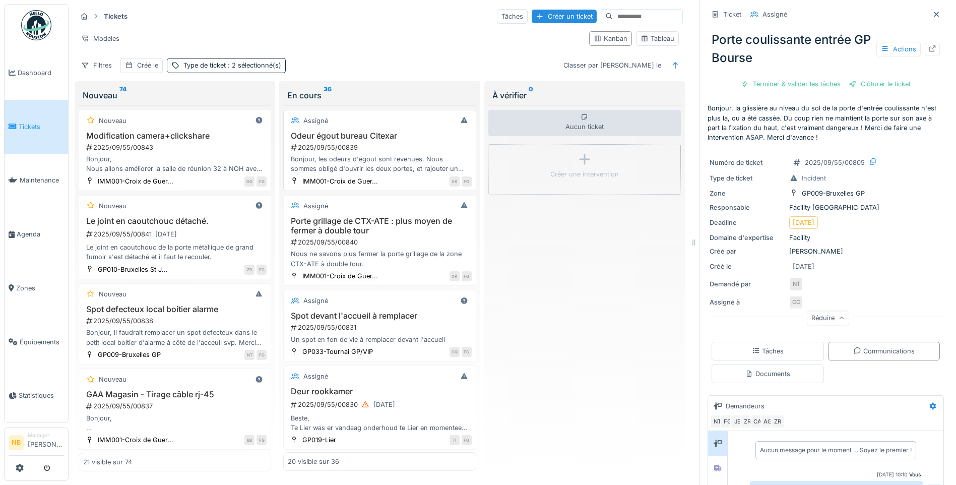
drag, startPoint x: 406, startPoint y: 130, endPoint x: 410, endPoint y: 138, distance: 8.1
click at [406, 131] on h3 "Odeur égout bureau Citexar" at bounding box center [379, 136] width 183 height 10
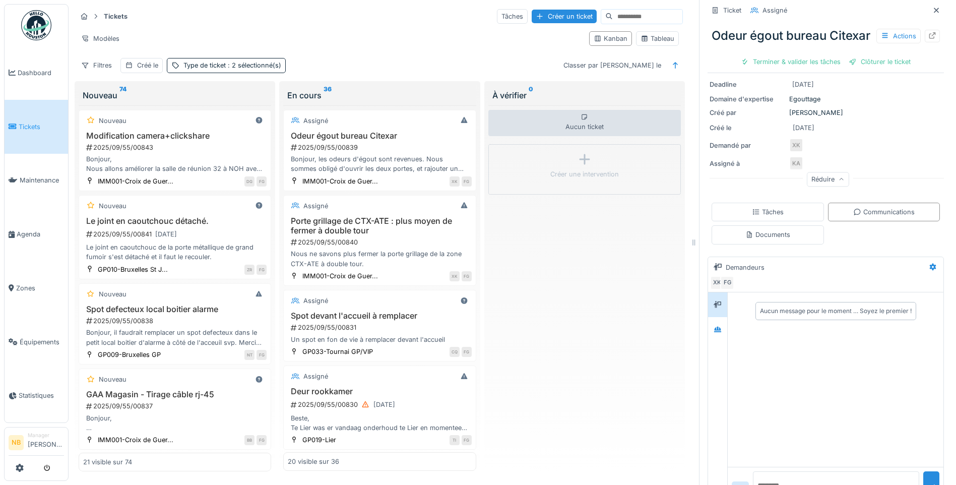
scroll to position [148, 0]
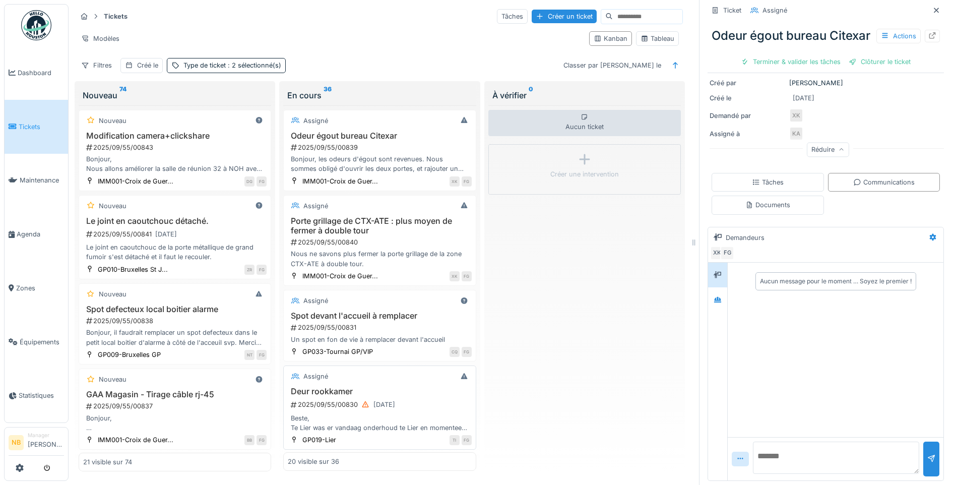
click at [399, 375] on h3 "Deur rookkamer" at bounding box center [379, 391] width 183 height 10
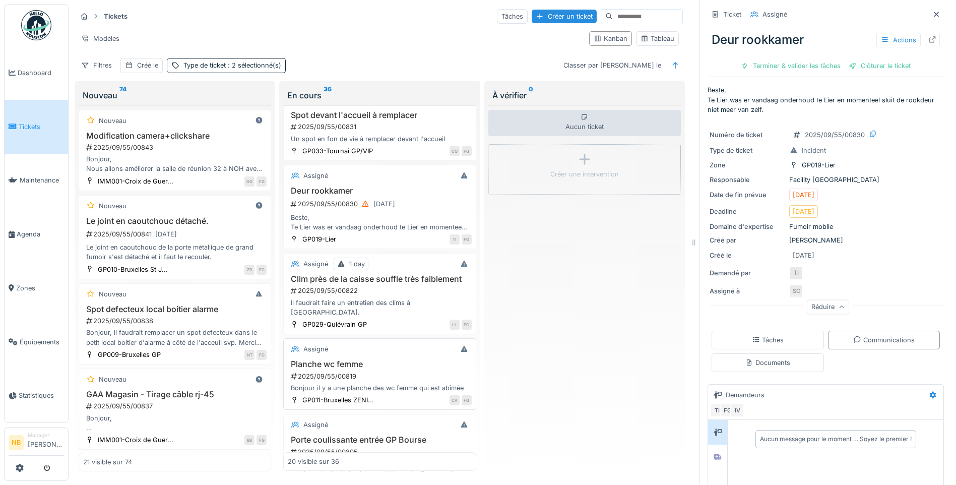
scroll to position [353, 0]
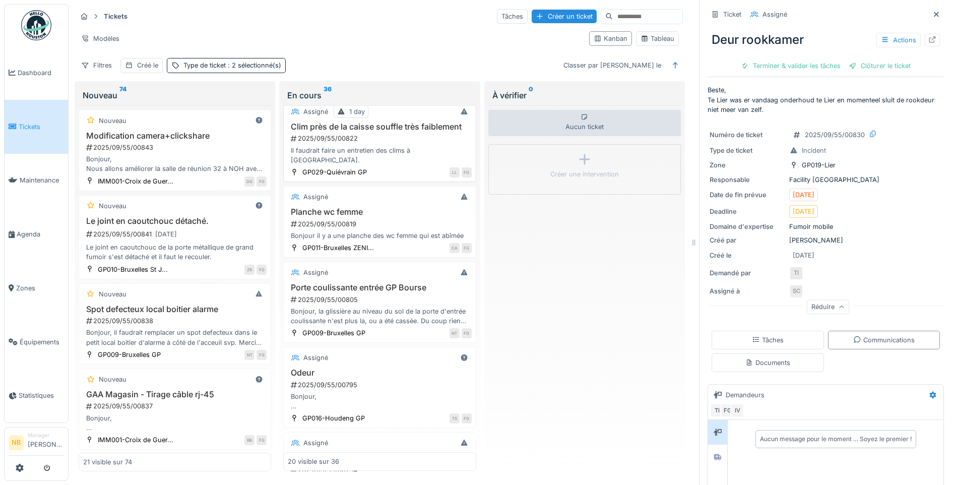
click at [391, 132] on h3 "Clim près de la caisse souffle très faiblement" at bounding box center [379, 127] width 183 height 10
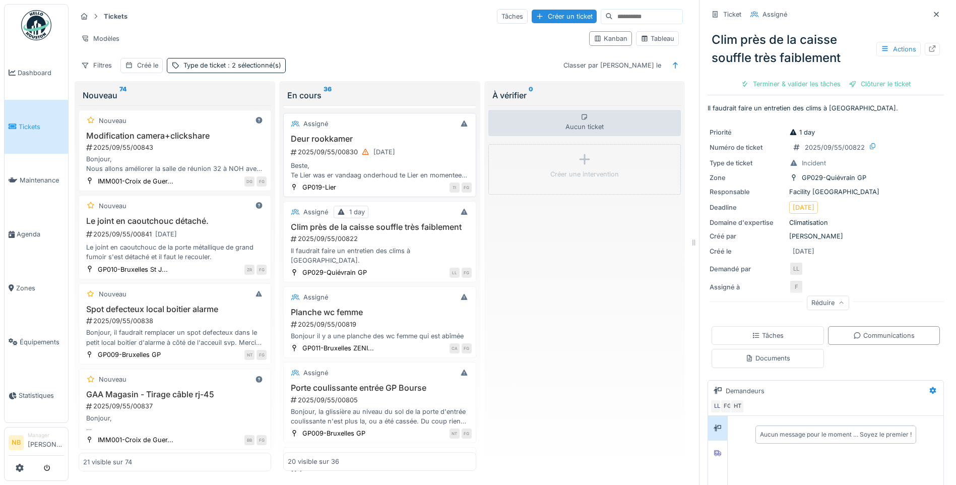
scroll to position [235, 0]
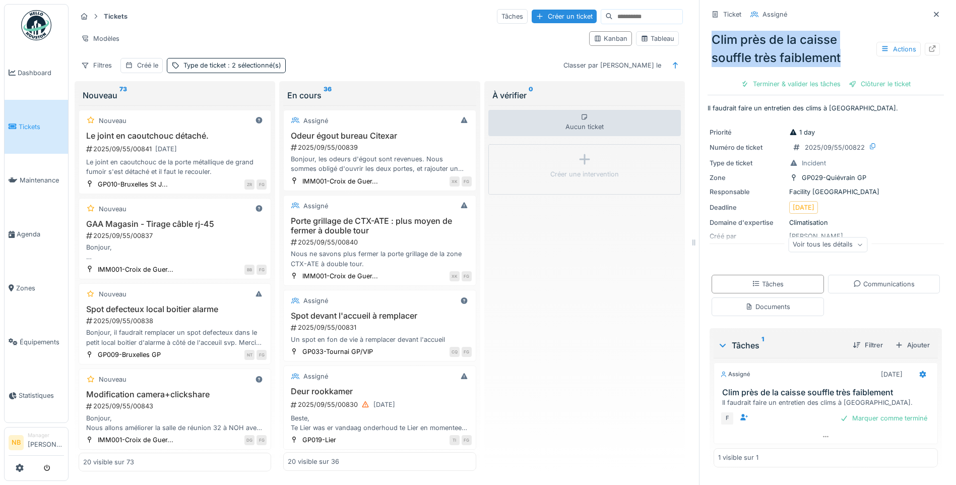
drag, startPoint x: 700, startPoint y: 38, endPoint x: 835, endPoint y: 63, distance: 137.4
click at [835, 63] on div "Clim près de la caisse souffle très faiblement Actions" at bounding box center [825, 49] width 236 height 44
copy div "Clim près de la caisse souffle très faiblement"
drag, startPoint x: 822, startPoint y: 245, endPoint x: 833, endPoint y: 251, distance: 12.4
click at [823, 245] on div "Voir tous les détails" at bounding box center [827, 244] width 79 height 15
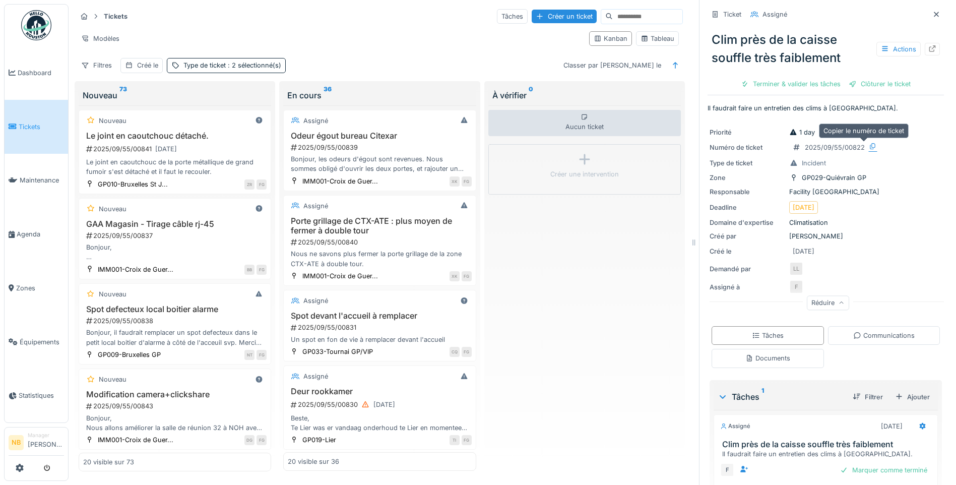
click at [869, 145] on icon at bounding box center [873, 146] width 8 height 7
drag, startPoint x: 698, startPoint y: 105, endPoint x: 883, endPoint y: 105, distance: 185.4
click at [883, 105] on div "Ticket Assigné Clim près de la caisse souffle très faiblement Actions Terminer …" at bounding box center [825, 242] width 253 height 485
copy p "Il faudrait faire un entretien des clims à Quievrain."
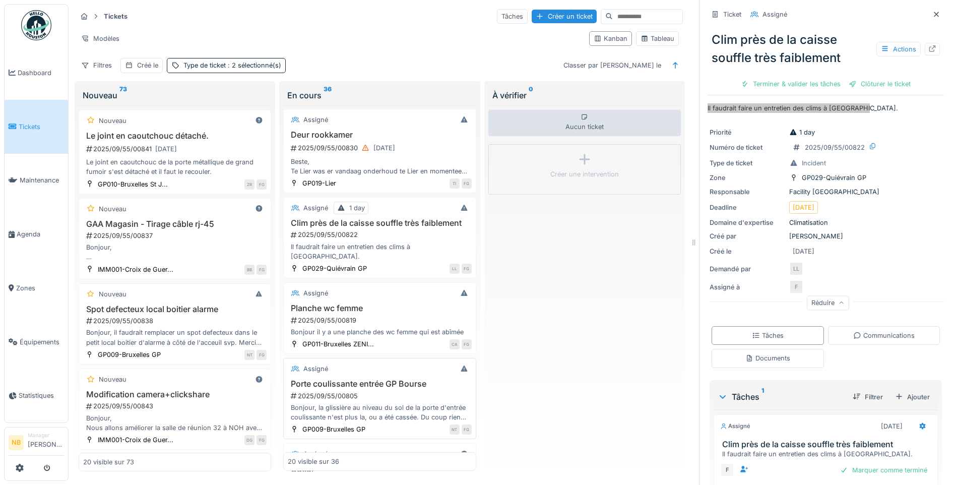
scroll to position [235, 0]
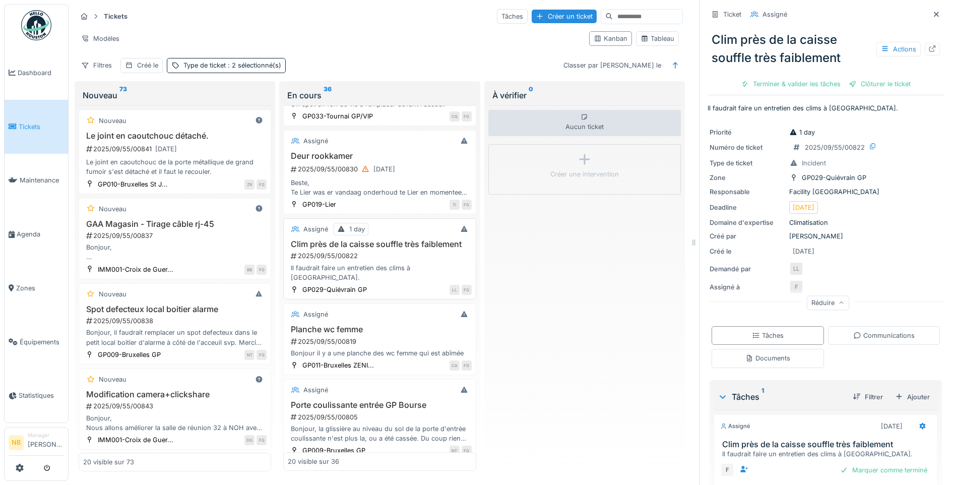
click at [386, 249] on h3 "Clim près de la caisse souffle très faiblement" at bounding box center [379, 244] width 183 height 10
click at [429, 246] on h3 "Clim près de la caisse souffle très faiblement" at bounding box center [379, 244] width 183 height 10
click at [415, 220] on div "Assigné 1 day Clim près de la caisse souffle très faiblement 2025/09/55/00822 I…" at bounding box center [379, 258] width 192 height 81
click at [417, 155] on h3 "Deur rookkamer" at bounding box center [379, 156] width 183 height 10
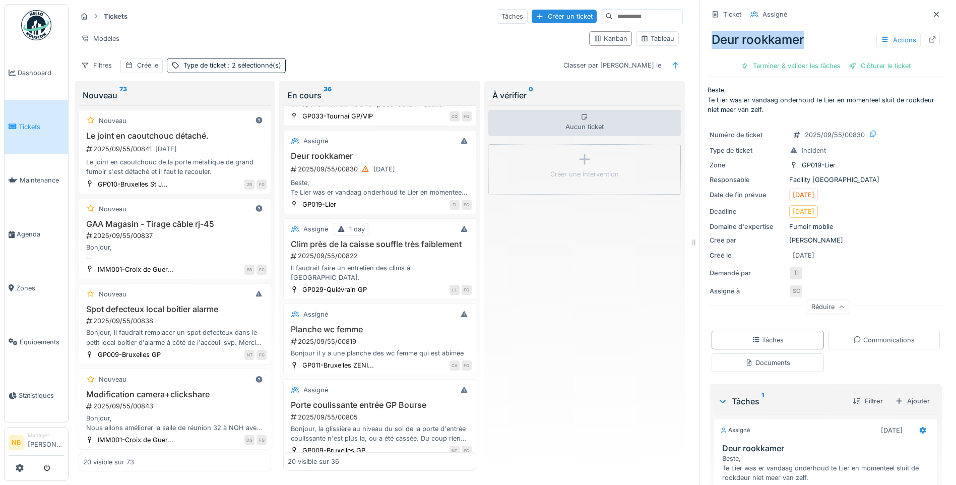
drag, startPoint x: 705, startPoint y: 36, endPoint x: 819, endPoint y: 34, distance: 113.4
click at [819, 34] on div "Deur rookkamer Actions" at bounding box center [825, 40] width 236 height 26
copy div "Deur rookkamer"
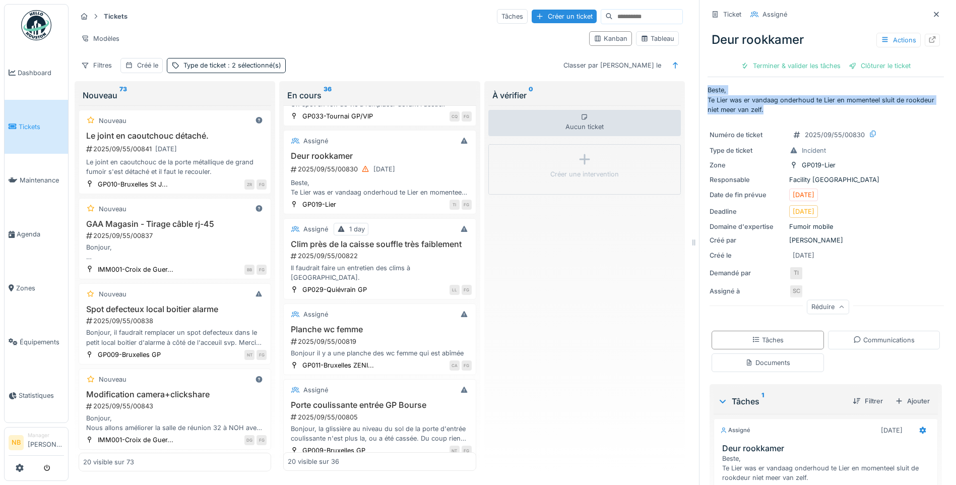
drag, startPoint x: 700, startPoint y: 90, endPoint x: 785, endPoint y: 109, distance: 87.3
click at [785, 109] on p "Beste, Te Lier was er vandaag onderhoud te Lier en momenteel sluit de rookdeur …" at bounding box center [825, 99] width 236 height 29
copy p "Beste, Te Lier was er vandaag onderhoud te Lier en momenteel sluit de rookdeur …"
drag, startPoint x: 806, startPoint y: 240, endPoint x: 852, endPoint y: 236, distance: 46.5
click at [852, 236] on div "Créé par Tommy Immens" at bounding box center [825, 240] width 232 height 10
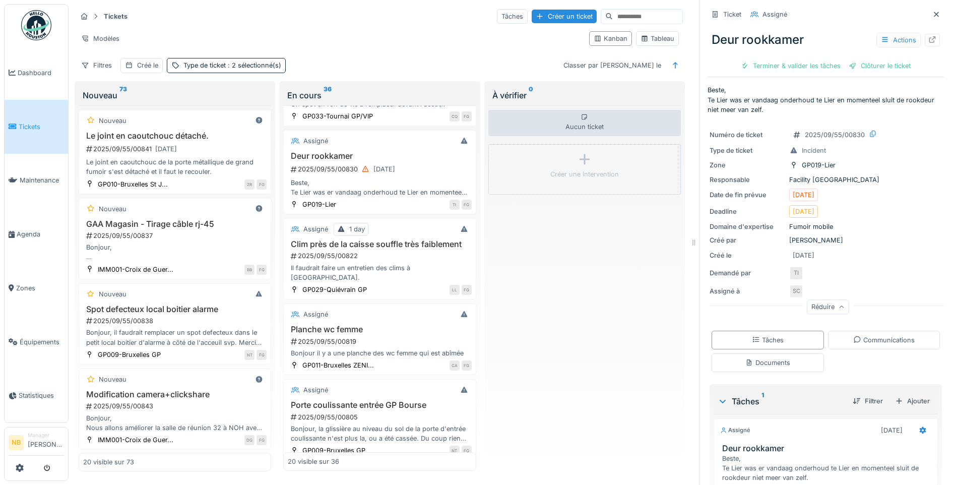
click at [788, 237] on div "Créé par Tommy Immens" at bounding box center [825, 240] width 232 height 10
click at [787, 240] on div "Créé par Tommy Immens" at bounding box center [825, 240] width 232 height 10
click at [786, 241] on div "Créé par Tommy Immens" at bounding box center [825, 240] width 232 height 10
click at [869, 129] on div at bounding box center [873, 134] width 8 height 10
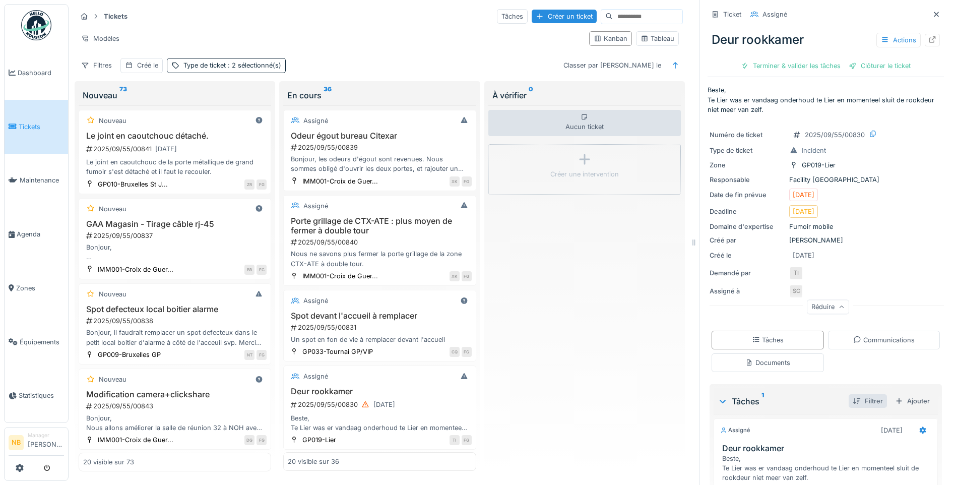
drag, startPoint x: 482, startPoint y: 235, endPoint x: 850, endPoint y: 405, distance: 406.2
click at [850, 405] on div "Tickets Tâches Créer un ticket Modèles Kanban Tableau Filtres Créé le Type de t…" at bounding box center [512, 242] width 887 height 485
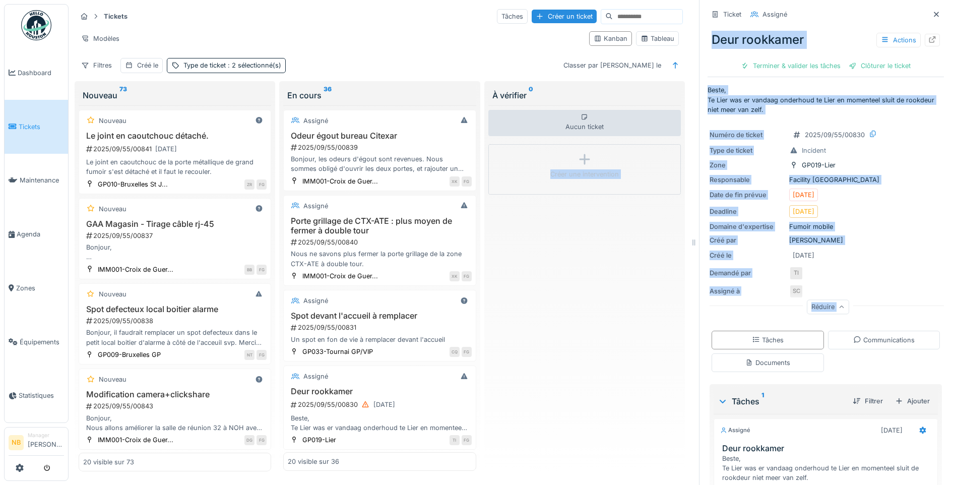
click at [569, 323] on div "Aucun ticket Créer une intervention" at bounding box center [584, 288] width 192 height 366
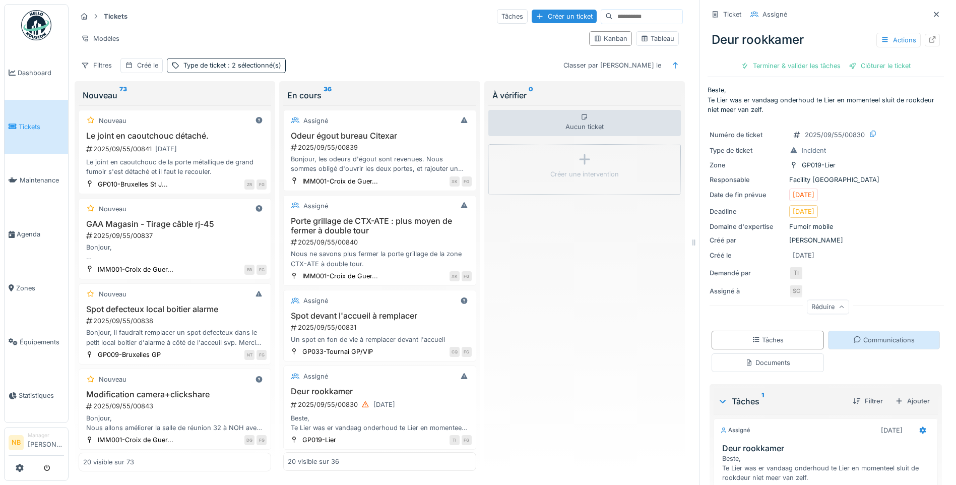
click at [872, 332] on div "Communications" at bounding box center [884, 340] width 112 height 19
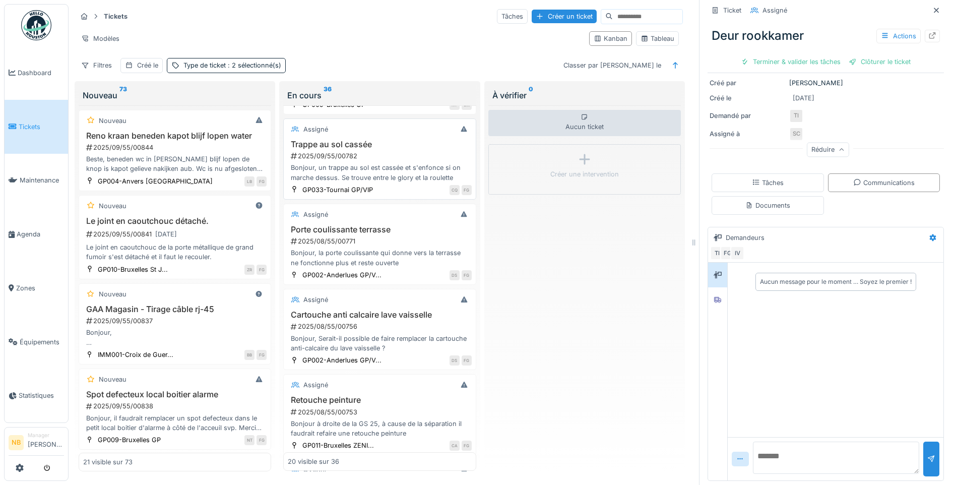
scroll to position [823, 0]
